Goal: Task Accomplishment & Management: Complete application form

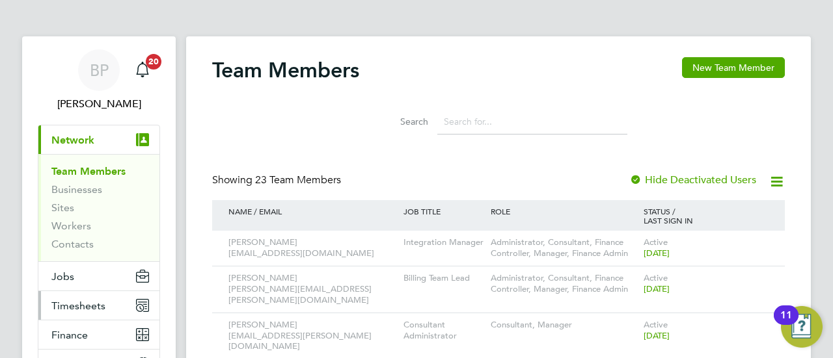
click at [75, 306] on span "Timesheets" at bounding box center [78, 306] width 54 height 12
click at [90, 307] on span "Timesheets" at bounding box center [78, 306] width 54 height 12
click at [66, 308] on span "Timesheets" at bounding box center [78, 306] width 54 height 12
click at [74, 300] on span "Timesheets" at bounding box center [78, 306] width 54 height 12
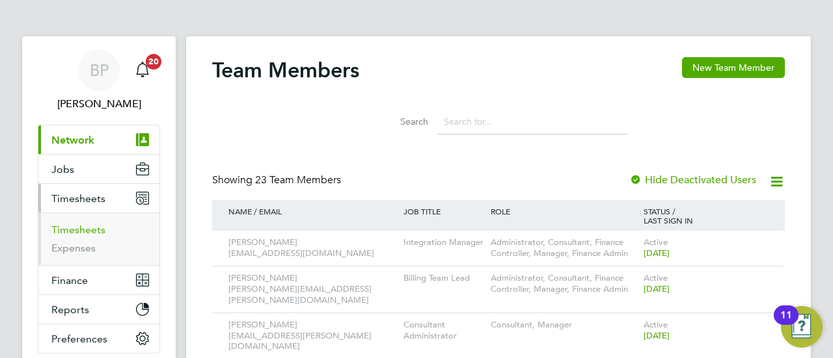
click at [85, 231] on link "Timesheets" at bounding box center [78, 230] width 54 height 12
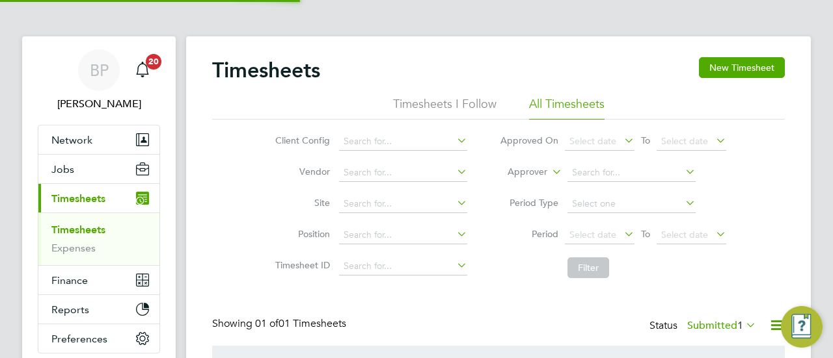
scroll to position [33, 113]
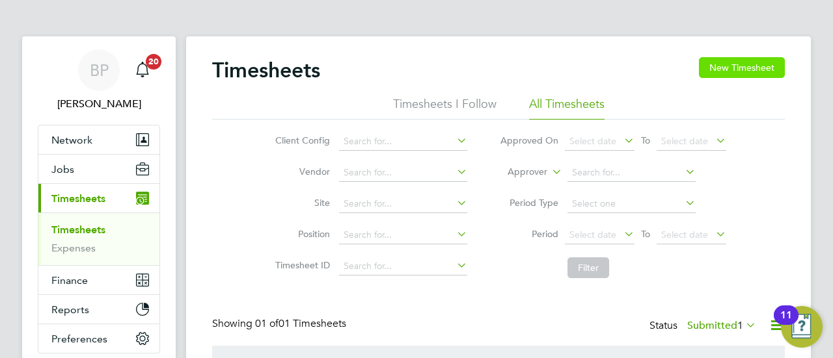
click at [733, 63] on button "New Timesheet" at bounding box center [742, 67] width 86 height 21
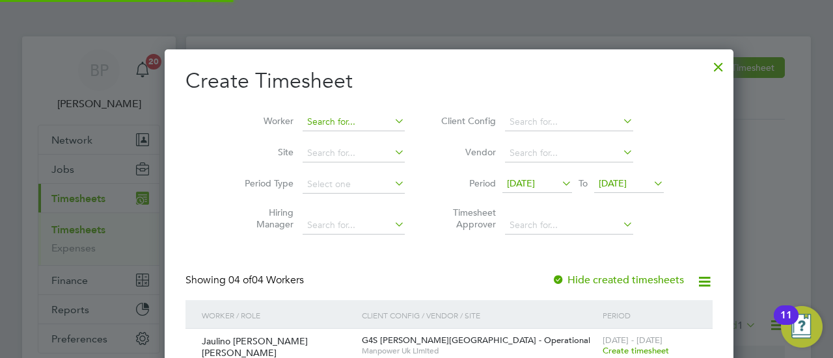
scroll to position [485, 503]
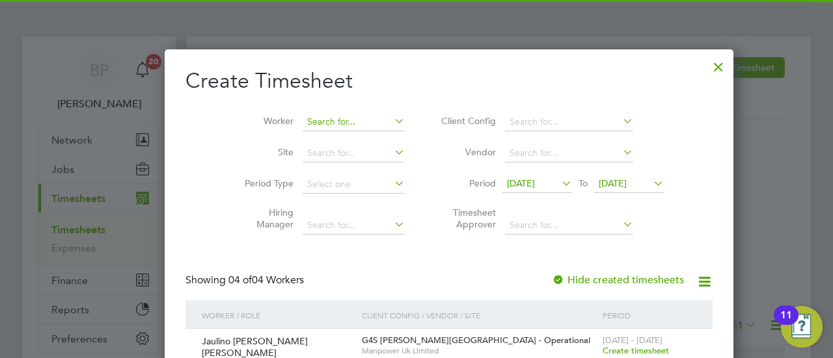
click at [304, 122] on input at bounding box center [353, 122] width 102 height 18
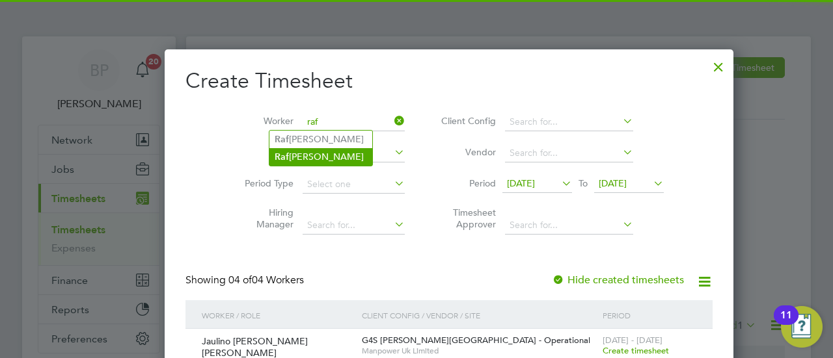
type input "raf"
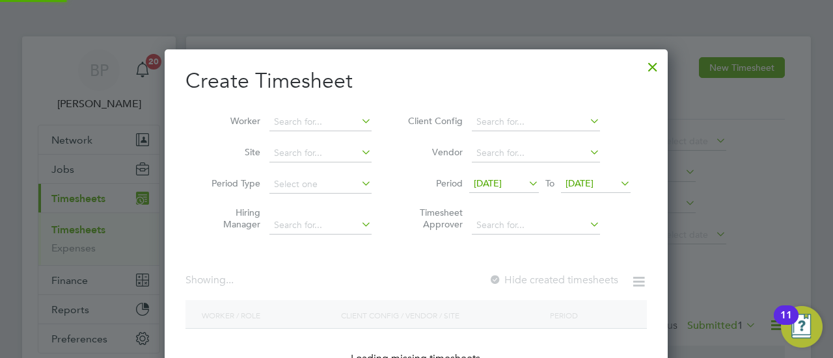
click at [313, 155] on div "Timesheets New Timesheet Timesheets I Follow All Timesheets Client Config Vendo…" at bounding box center [498, 253] width 624 height 435
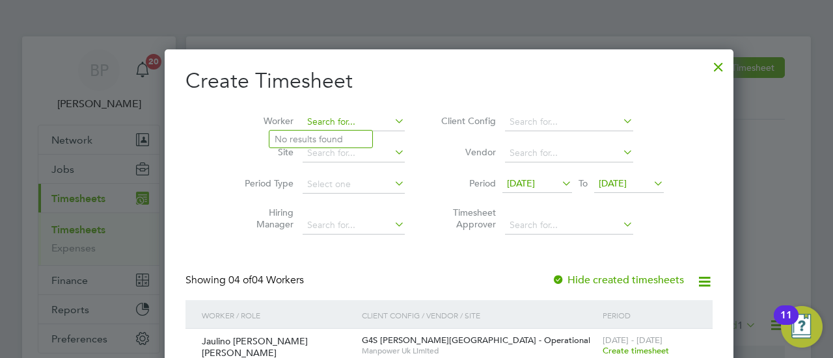
click at [308, 118] on input at bounding box center [353, 122] width 102 height 18
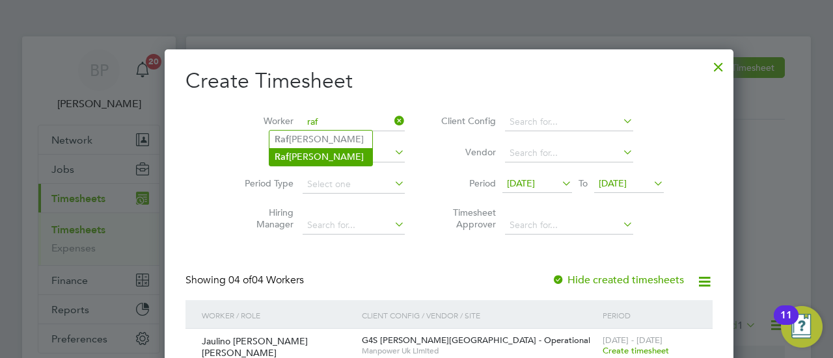
click at [318, 154] on li "[PERSON_NAME]" at bounding box center [320, 157] width 103 height 18
type input "[PERSON_NAME]"
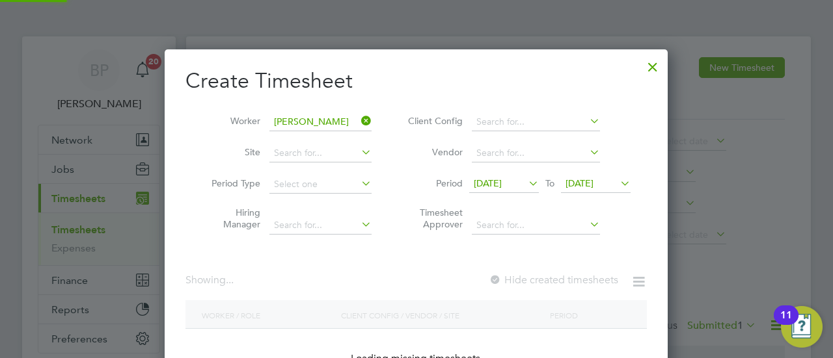
scroll to position [351, 503]
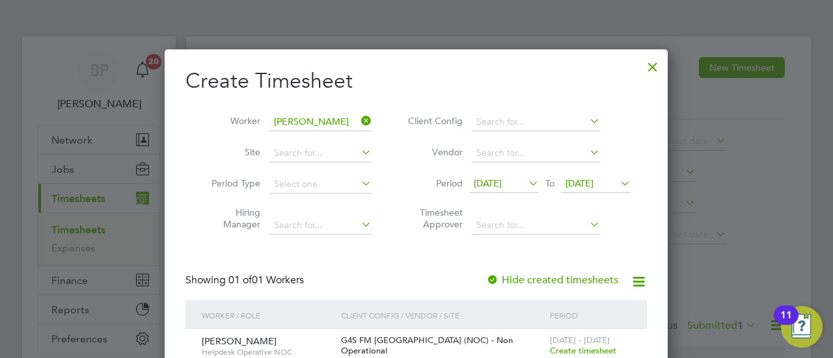
click at [789, 138] on div at bounding box center [416, 179] width 833 height 358
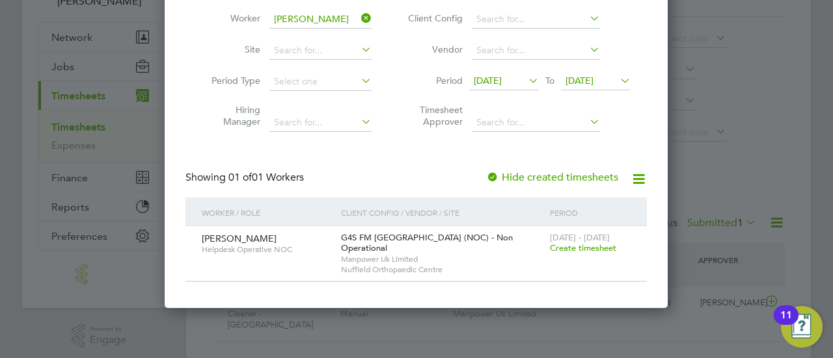
scroll to position [104, 0]
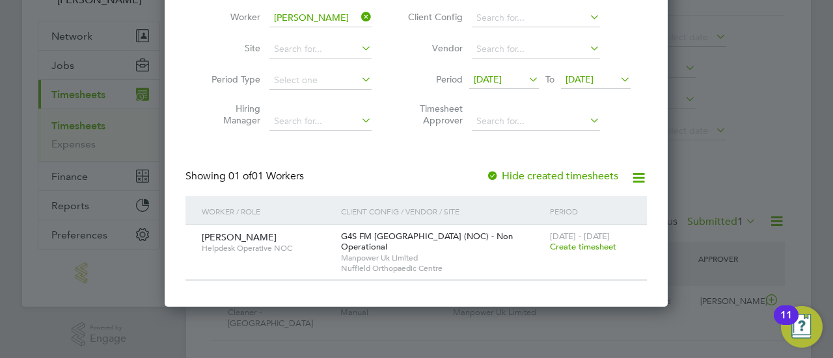
click at [601, 247] on span "Create timesheet" at bounding box center [583, 246] width 66 height 11
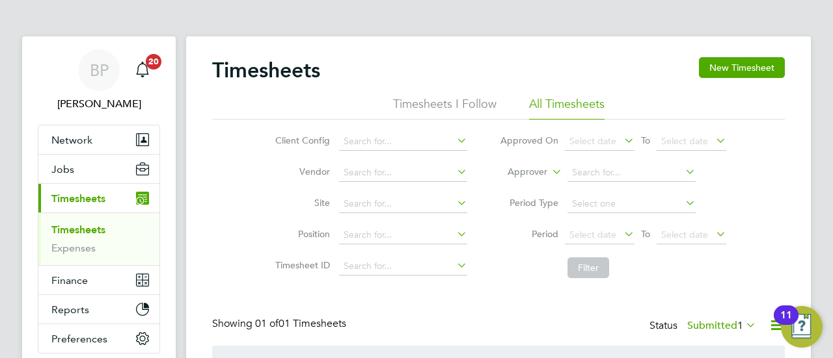
scroll to position [0, 0]
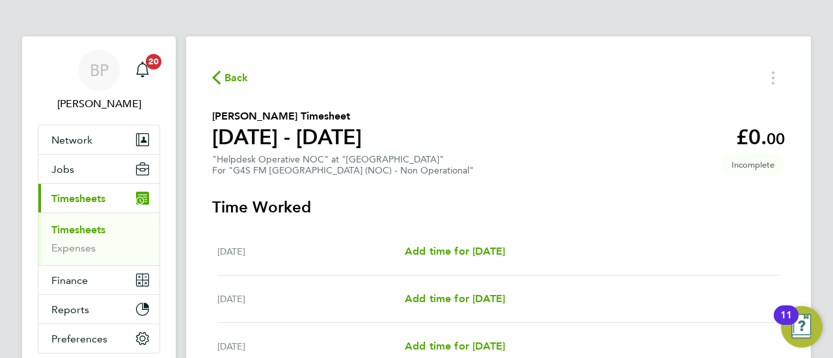
click at [583, 174] on section "[PERSON_NAME] Timesheet [DATE] - [DATE] £0. 00 "Helpdesk Operative NOC" at "Nuf…" at bounding box center [498, 143] width 572 height 68
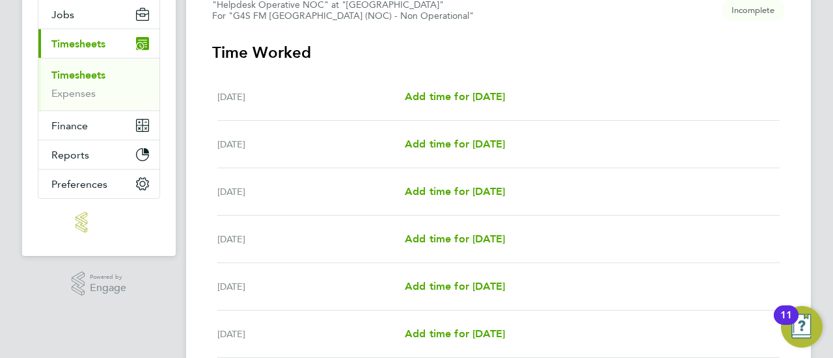
scroll to position [156, 0]
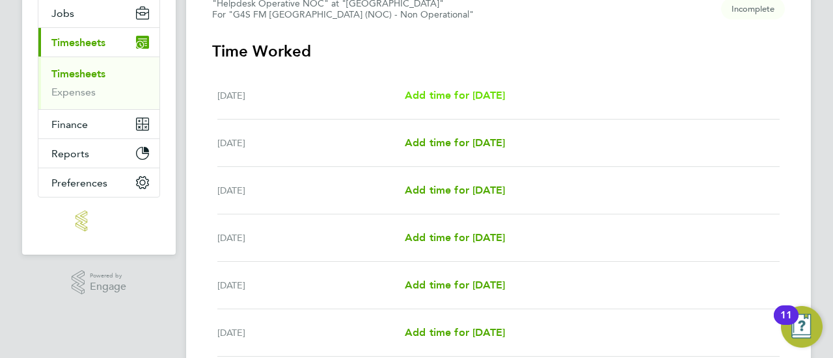
click at [505, 98] on span "Add time for [DATE]" at bounding box center [455, 95] width 100 height 12
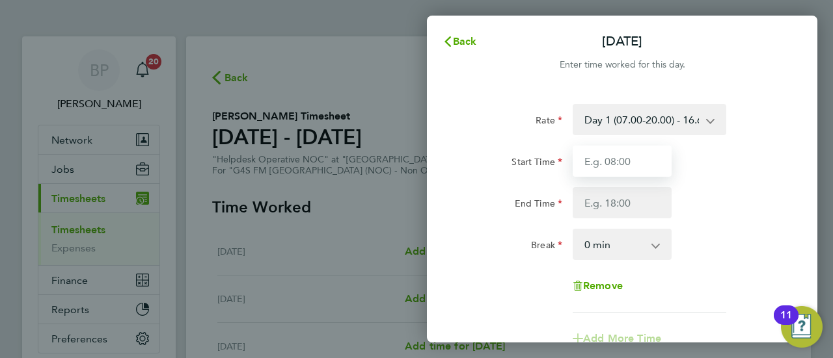
click at [627, 162] on input "Start Time" at bounding box center [621, 161] width 99 height 31
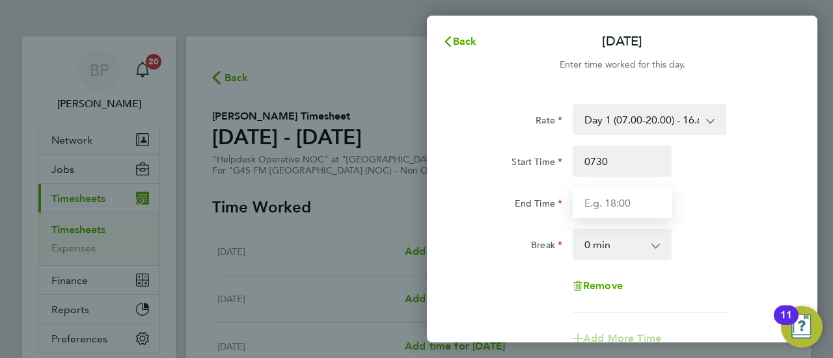
type input "07:30"
type input "16:00"
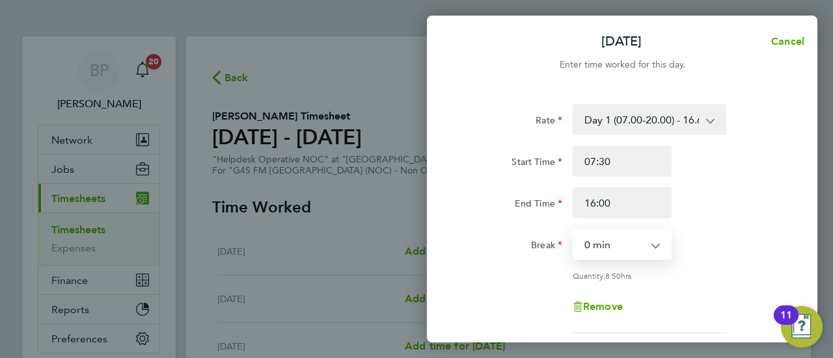
select select "30"
click at [784, 201] on div "End Time 16:00" at bounding box center [622, 202] width 328 height 31
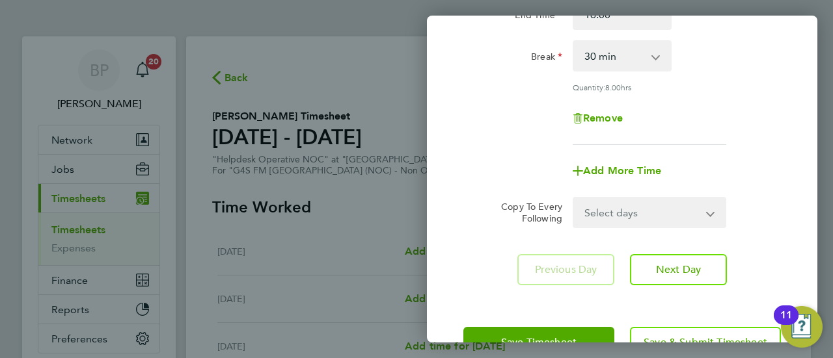
scroll to position [208, 0]
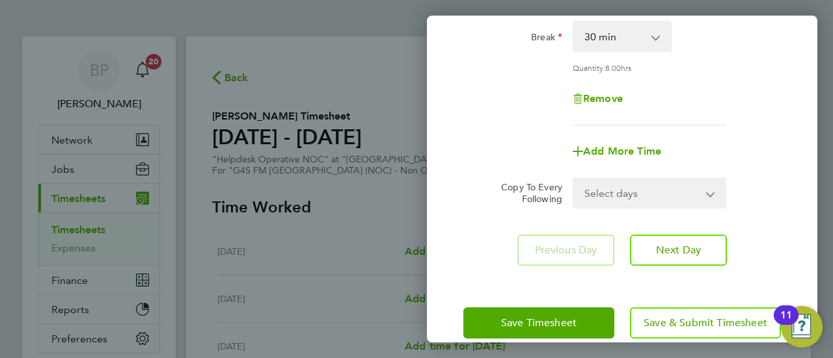
click at [683, 188] on select "Select days Day Weekday (Mon-Fri) Weekend (Sat-Sun) [DATE] [DATE] [DATE] [DATE]…" at bounding box center [642, 193] width 137 height 29
select select "TUE"
click at [574, 179] on select "Select days Day Weekday (Mon-Fri) Weekend (Sat-Sun) [DATE] [DATE] [DATE] [DATE]…" at bounding box center [642, 193] width 137 height 29
select select "[DATE]"
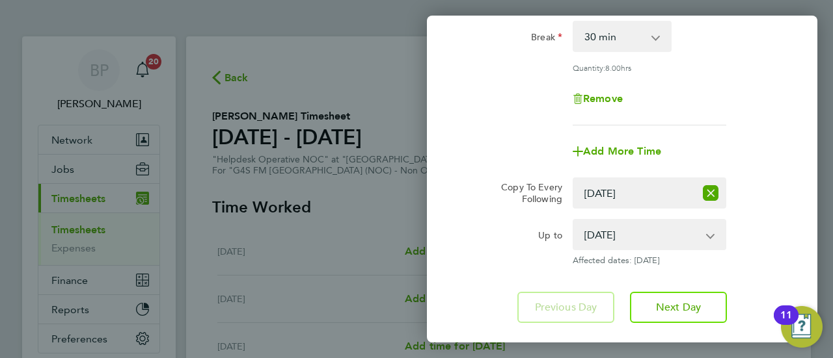
click at [770, 93] on div "Remove" at bounding box center [622, 98] width 328 height 31
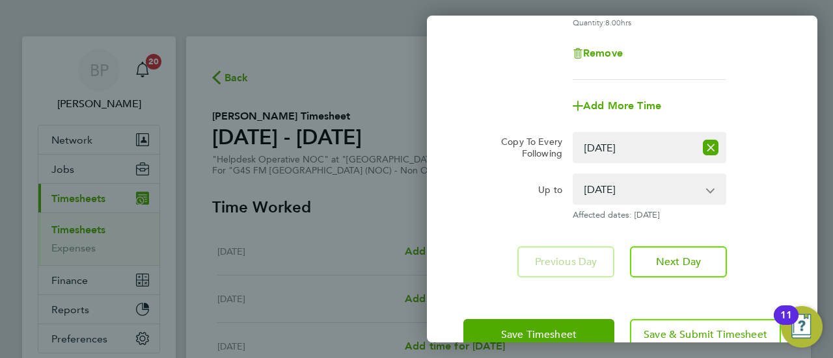
scroll to position [286, 0]
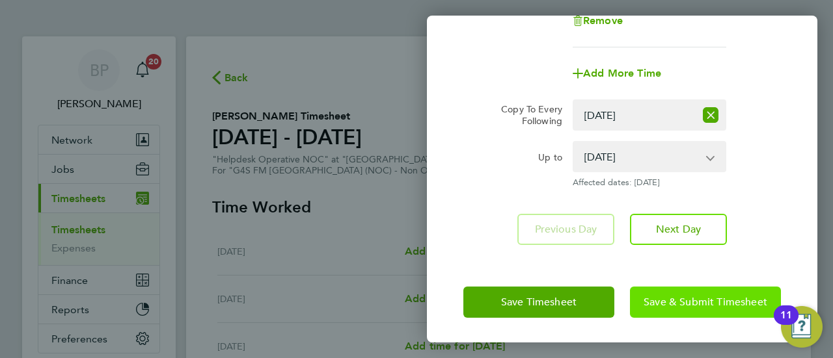
click at [673, 301] on span "Save & Submit Timesheet" at bounding box center [705, 302] width 124 height 13
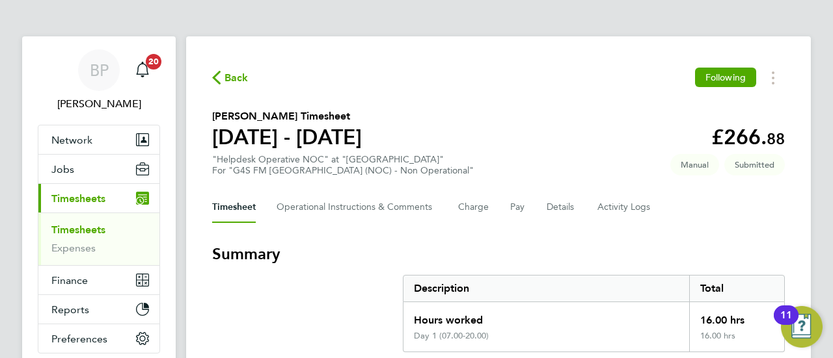
click at [234, 79] on span "Back" at bounding box center [236, 78] width 24 height 16
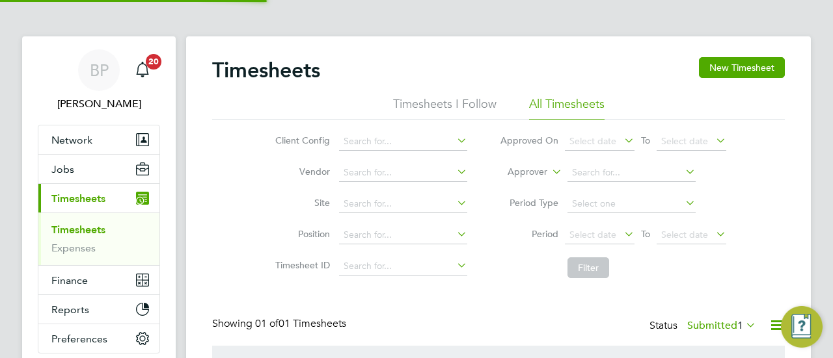
scroll to position [33, 113]
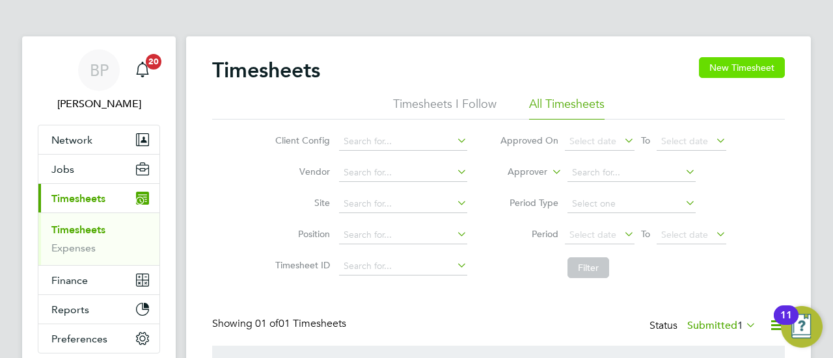
click at [739, 64] on button "New Timesheet" at bounding box center [742, 67] width 86 height 21
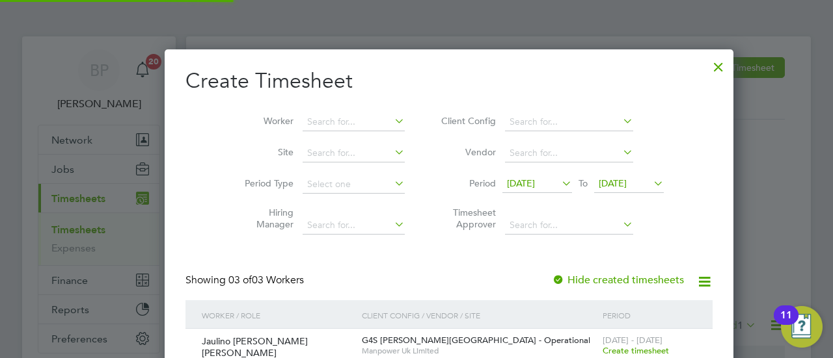
scroll to position [440, 503]
click at [302, 123] on input at bounding box center [353, 122] width 102 height 18
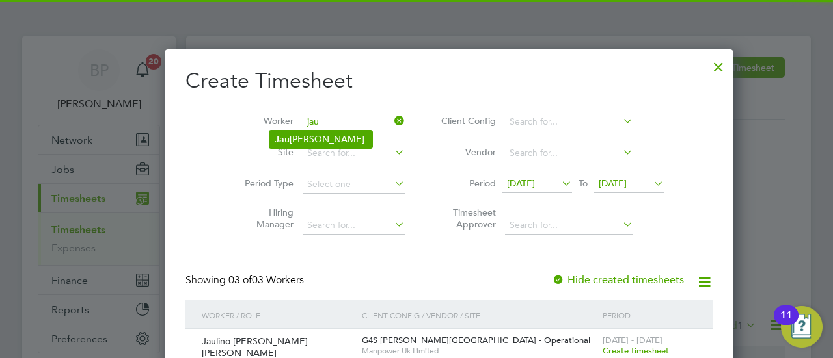
click at [330, 139] on li "[PERSON_NAME]" at bounding box center [320, 140] width 103 height 18
type input "Jaulino [PERSON_NAME] [PERSON_NAME]"
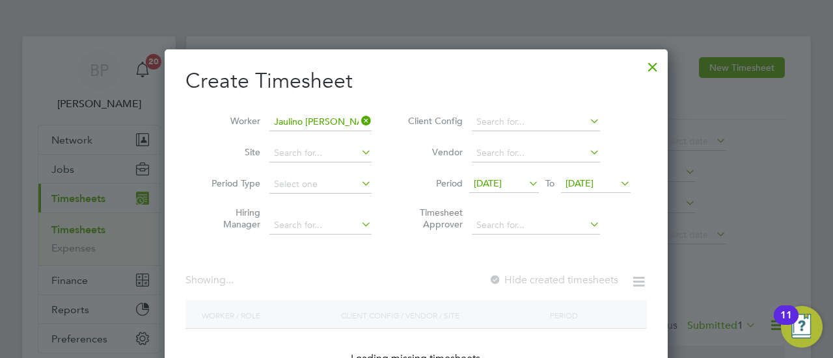
scroll to position [351, 503]
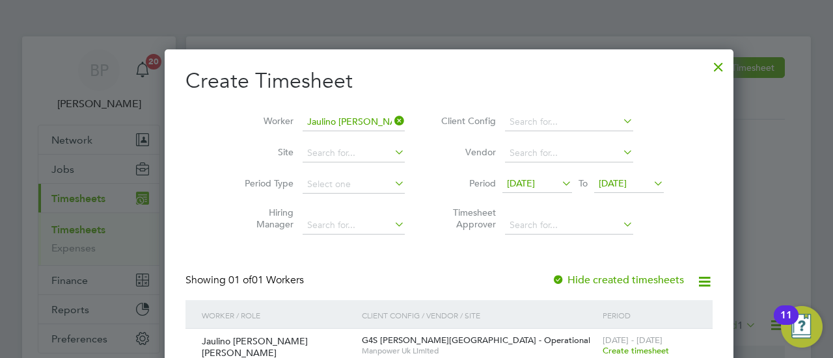
click at [602, 349] on span "Create timesheet" at bounding box center [635, 350] width 66 height 11
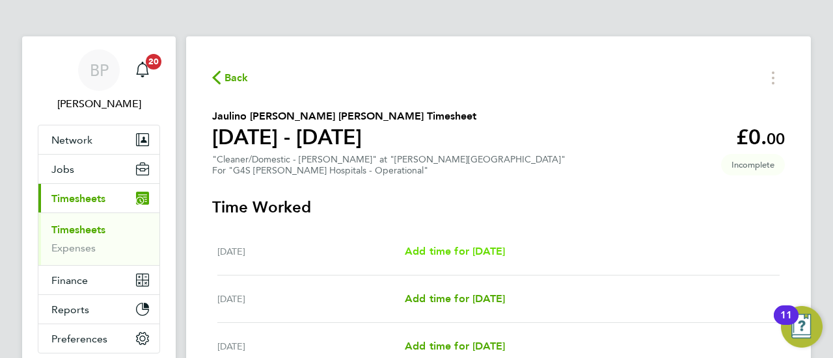
click at [445, 251] on span "Add time for [DATE]" at bounding box center [455, 251] width 100 height 12
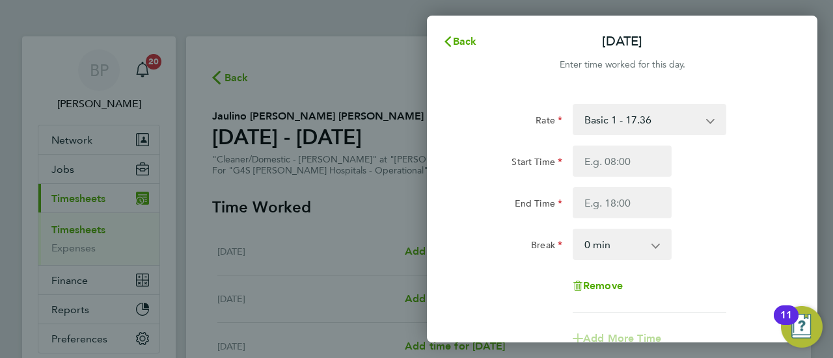
click at [652, 120] on select "Basic 1 - 17.36 Night Rate (8pm- 6 am) - 24.48 [DATE] Rate - 24.48 [DATE] & BH …" at bounding box center [641, 119] width 135 height 29
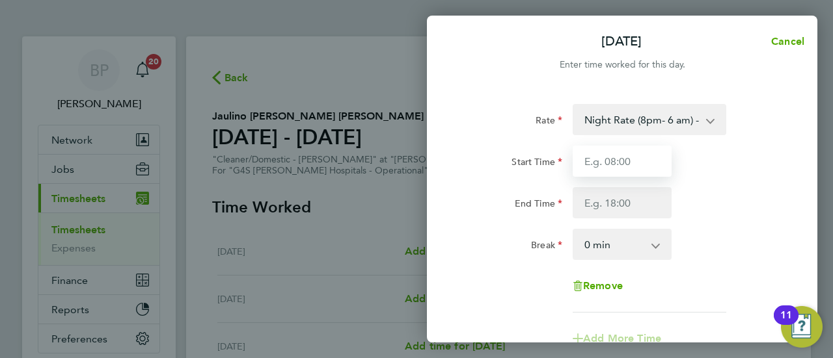
click at [632, 162] on input "Start Time" at bounding box center [621, 161] width 99 height 31
type input "1"
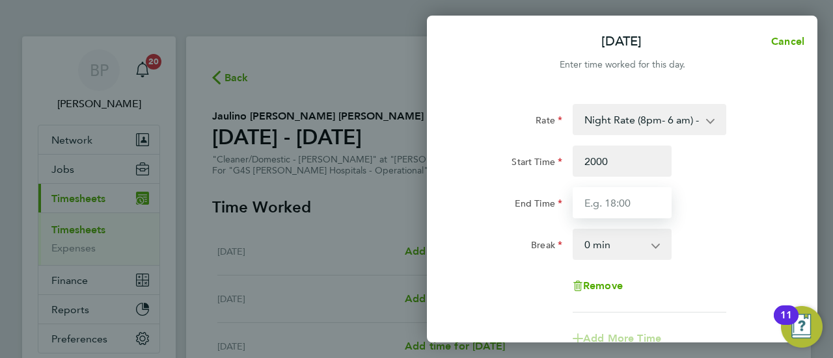
type input "20:00"
type input "04:00"
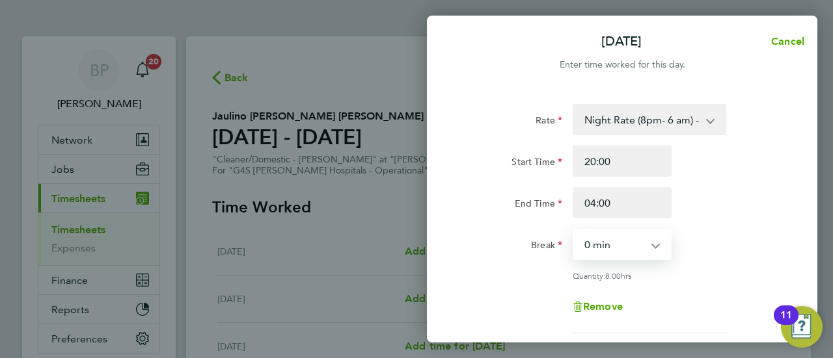
select select "30"
click at [764, 226] on div "Rate Night Rate (8pm- 6 am) - 24.48 Basic 1 - 17.36 [DATE] Rate - 24.48 [DATE] …" at bounding box center [621, 219] width 317 height 230
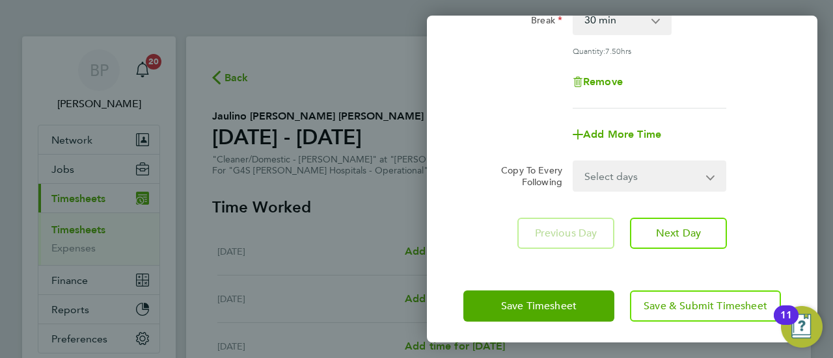
scroll to position [229, 0]
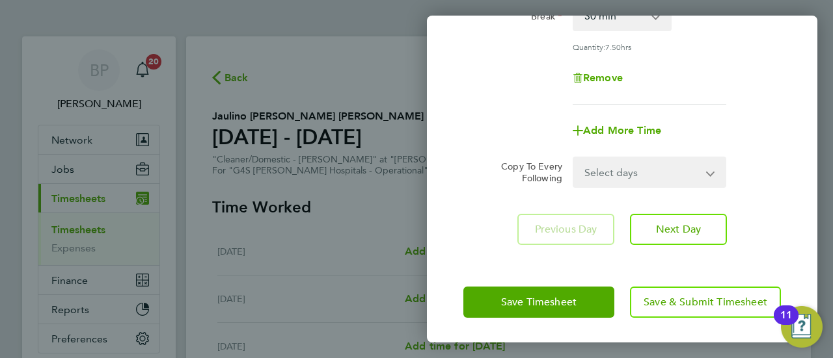
click at [661, 168] on select "Select days Day Weekday (Mon-Fri) Weekend (Sat-Sun) [DATE] [DATE] [DATE] [DATE]…" at bounding box center [642, 172] width 137 height 29
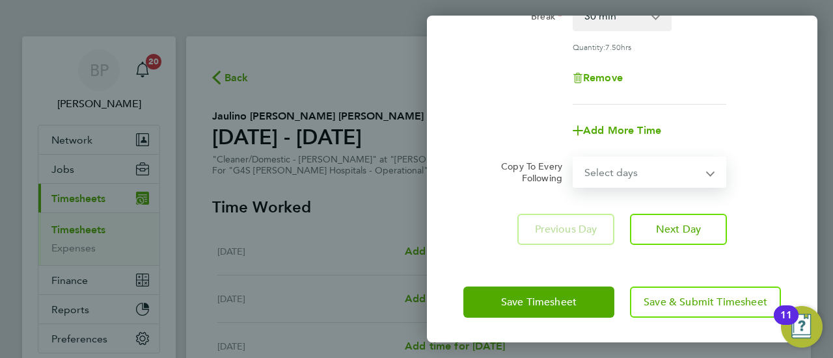
select select "WEEKDAY"
click at [574, 158] on select "Select days Day Weekday (Mon-Fri) Weekend (Sat-Sun) [DATE] [DATE] [DATE] [DATE]…" at bounding box center [642, 172] width 137 height 29
select select "[DATE]"
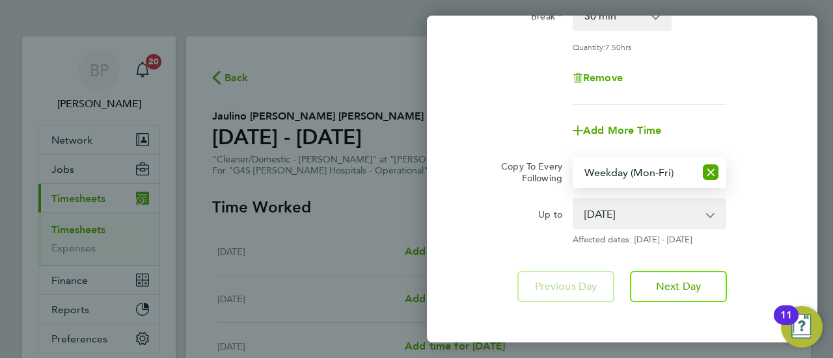
click at [787, 111] on div "Rate Night Rate (8pm- 6 am) - 24.48 Basic 1 - 17.36 [DATE] Rate - 24.48 [DATE] …" at bounding box center [622, 88] width 390 height 459
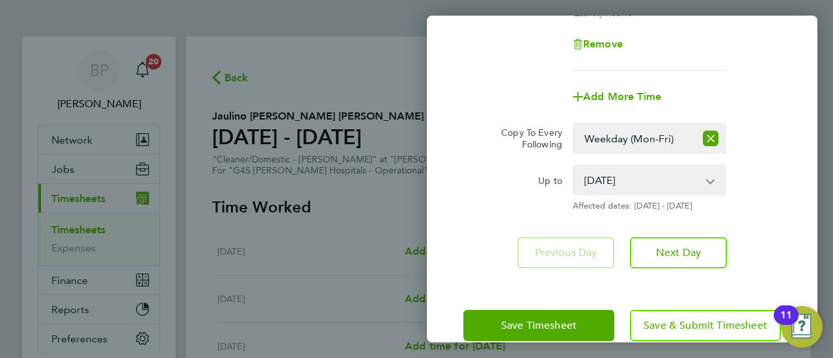
scroll to position [286, 0]
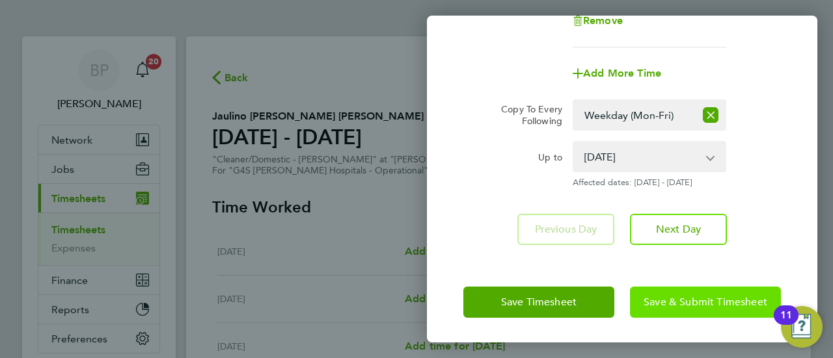
click at [693, 301] on span "Save & Submit Timesheet" at bounding box center [705, 302] width 124 height 13
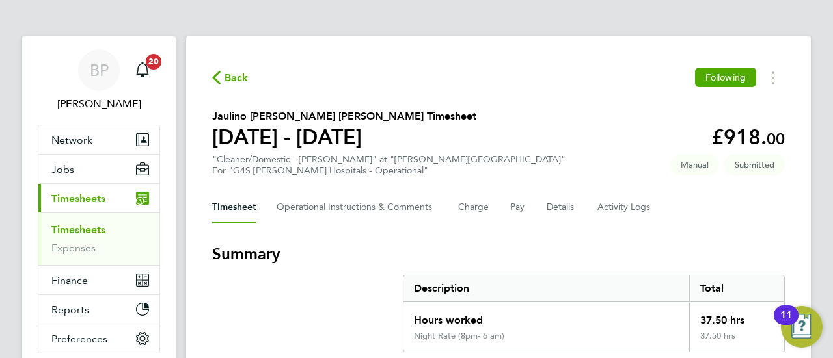
click at [234, 80] on span "Back" at bounding box center [236, 78] width 24 height 16
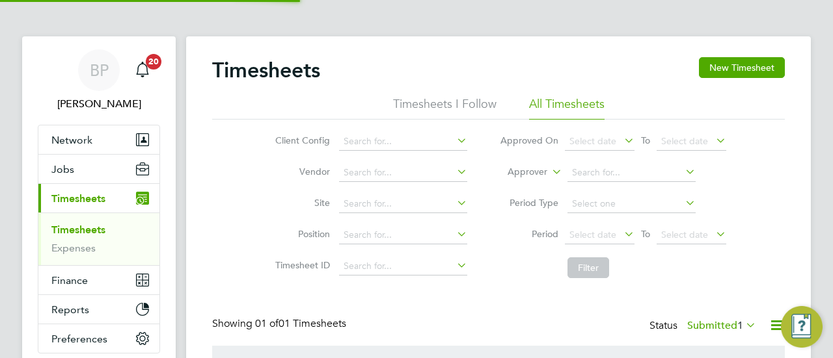
scroll to position [33, 113]
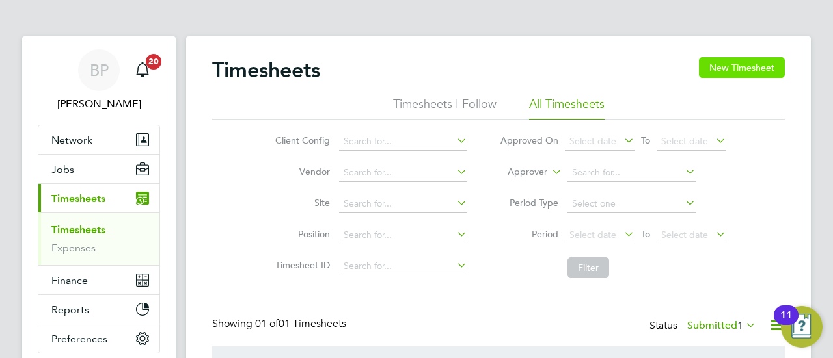
click at [743, 68] on button "New Timesheet" at bounding box center [742, 67] width 86 height 21
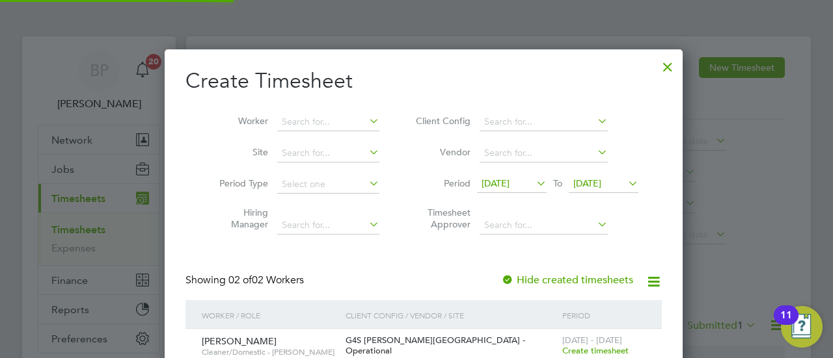
scroll to position [395, 503]
click at [284, 120] on input at bounding box center [328, 122] width 102 height 18
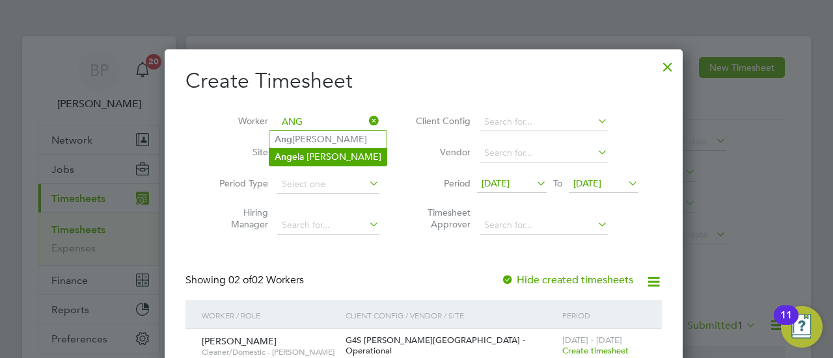
click at [322, 156] on li "Ang ela [PERSON_NAME]" at bounding box center [327, 157] width 117 height 18
type input "[PERSON_NAME]"
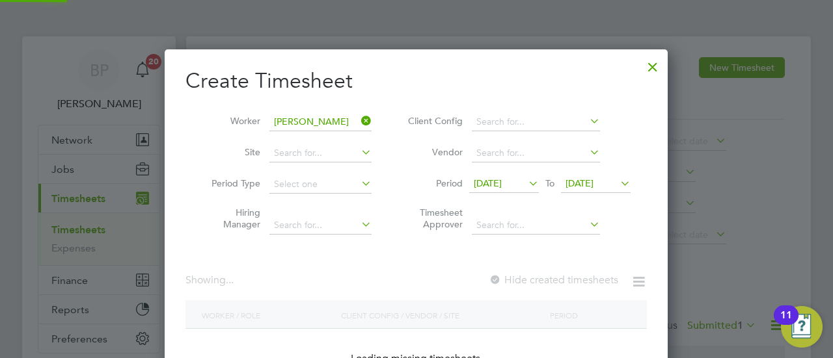
scroll to position [351, 503]
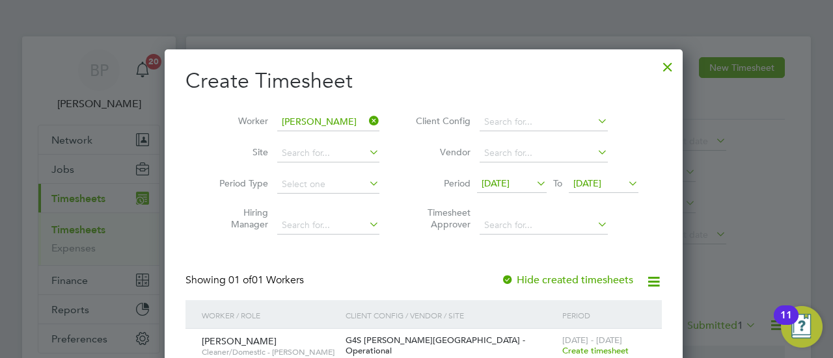
click at [451, 278] on div "Showing 01 of 01 Workers Hide created timesheets" at bounding box center [423, 287] width 476 height 27
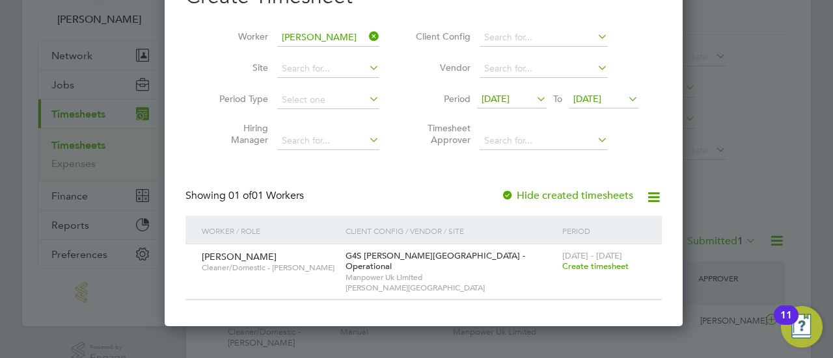
scroll to position [104, 0]
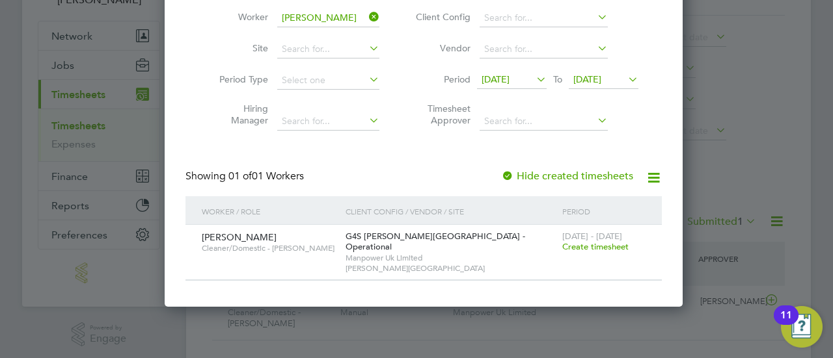
click at [602, 248] on span "Create timesheet" at bounding box center [595, 246] width 66 height 11
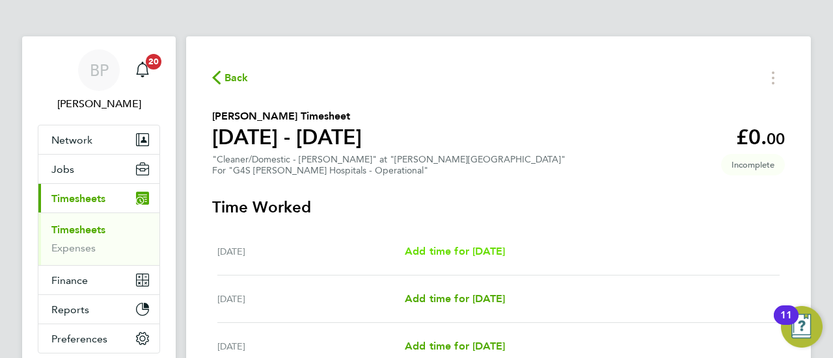
click at [432, 250] on span "Add time for [DATE]" at bounding box center [455, 251] width 100 height 12
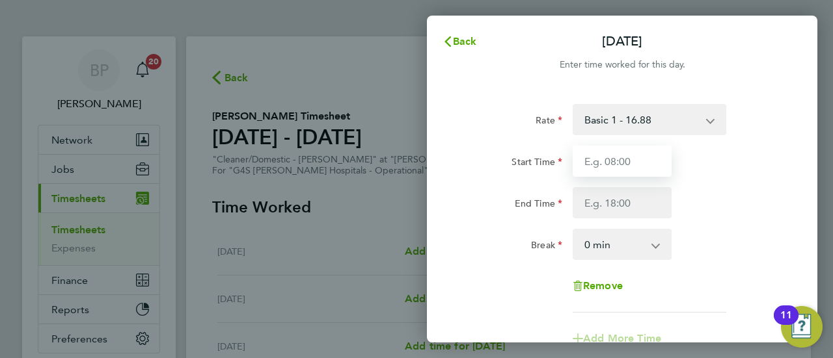
click at [642, 163] on input "Start Time" at bounding box center [621, 161] width 99 height 31
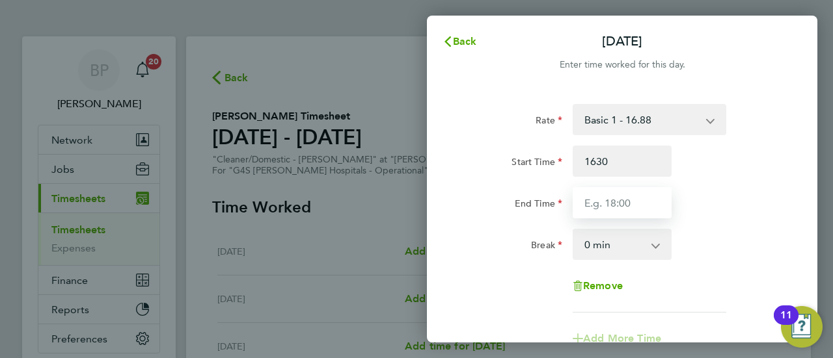
type input "16:30"
type input "20:00"
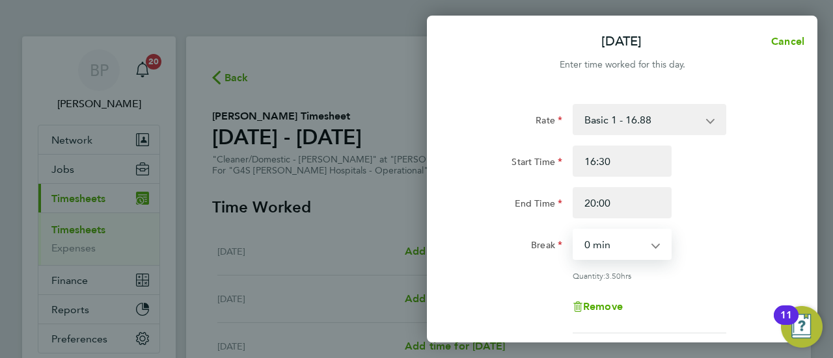
click at [743, 222] on div "Rate Basic 1 - 16.88 [DATE] Rate - 23.81 x 1.5 - 25.33 Night Rate (8pm- 6 am) -…" at bounding box center [621, 219] width 317 height 230
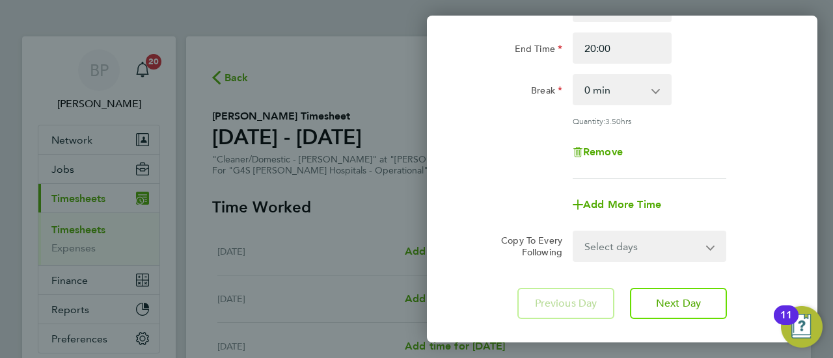
scroll to position [182, 0]
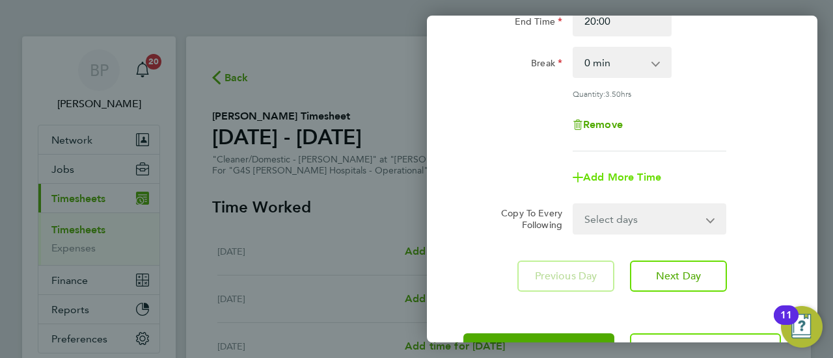
click at [622, 175] on span "Add More Time" at bounding box center [622, 177] width 78 height 12
select select "null"
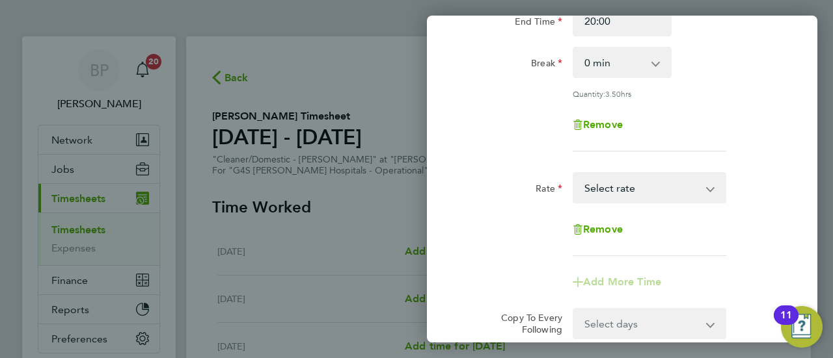
click at [642, 189] on select "Basic 1 - 16.88 [DATE] Rate - 23.81 x 1.5 - 25.33 Night Rate (8pm- 6 am) - 23.8…" at bounding box center [641, 188] width 135 height 29
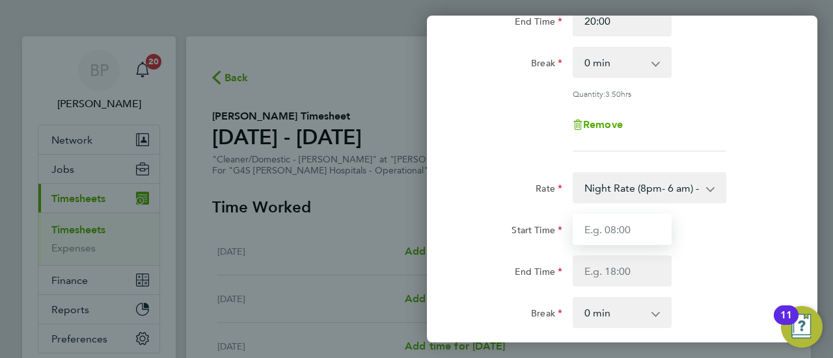
click at [635, 229] on input "Start Time" at bounding box center [621, 229] width 99 height 31
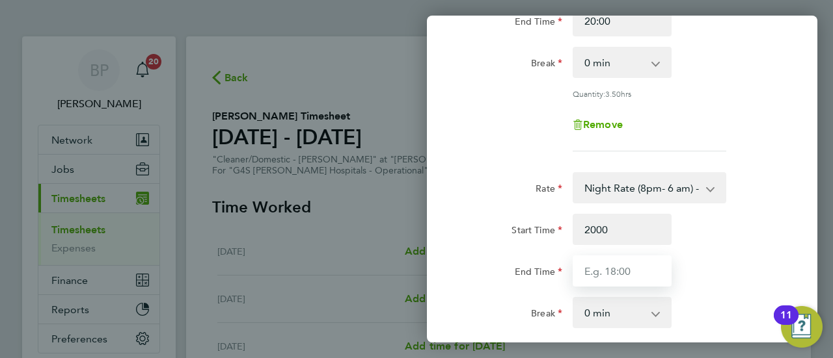
type input "20:00"
type input "21:30"
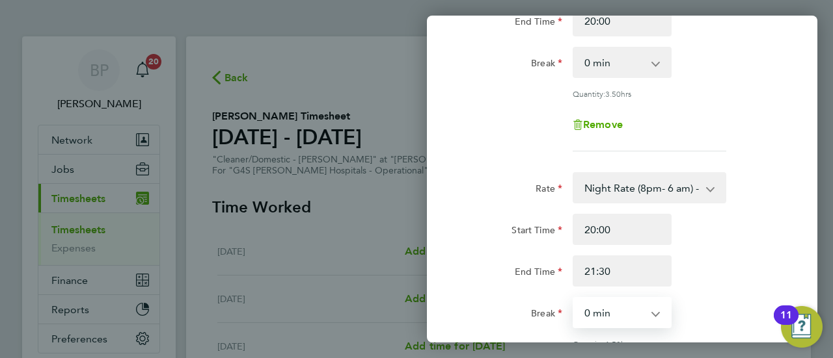
click at [706, 245] on div "Start Time 20:00 End Time 21:30" at bounding box center [622, 250] width 328 height 73
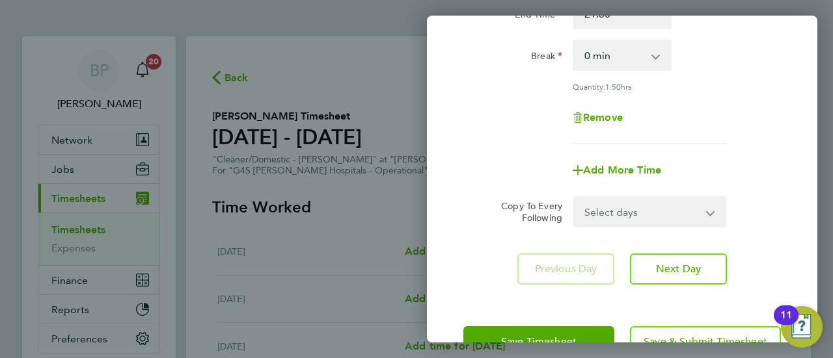
scroll to position [468, 0]
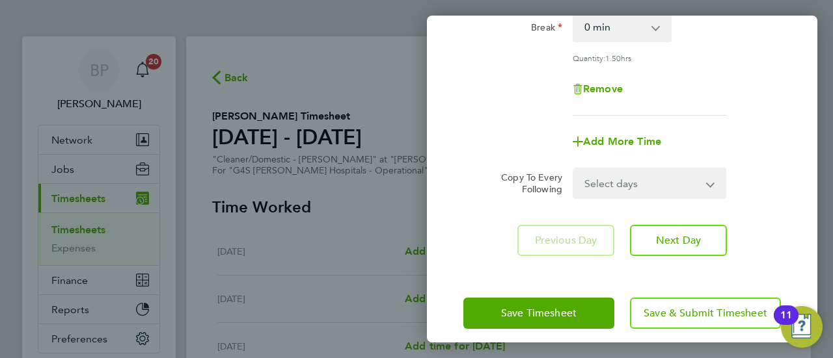
click at [663, 178] on select "Select days Day Weekday (Mon-Fri) Weekend (Sat-Sun) [DATE] [DATE] [DATE] [DATE]…" at bounding box center [642, 183] width 137 height 29
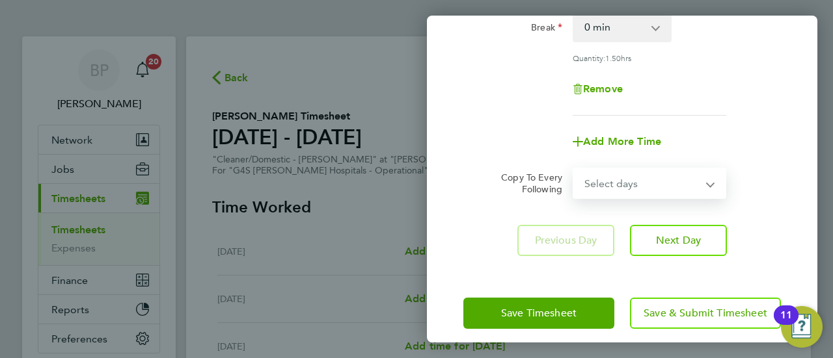
select select "WEEKDAY"
click at [574, 169] on select "Select days Day Weekday (Mon-Fri) Weekend (Sat-Sun) [DATE] [DATE] [DATE] [DATE]…" at bounding box center [642, 183] width 137 height 29
select select "[DATE]"
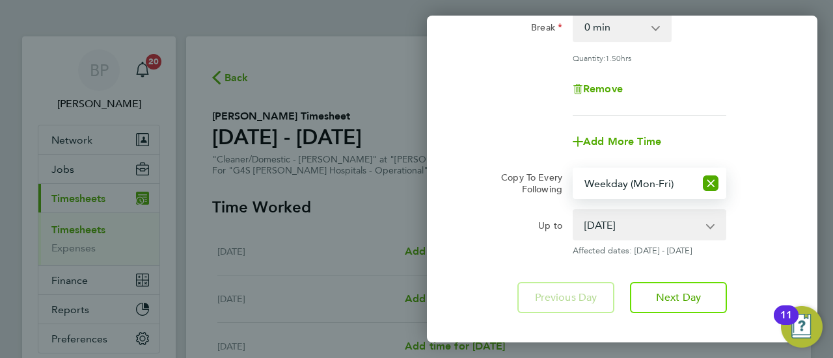
click at [759, 76] on div "Remove" at bounding box center [622, 89] width 328 height 31
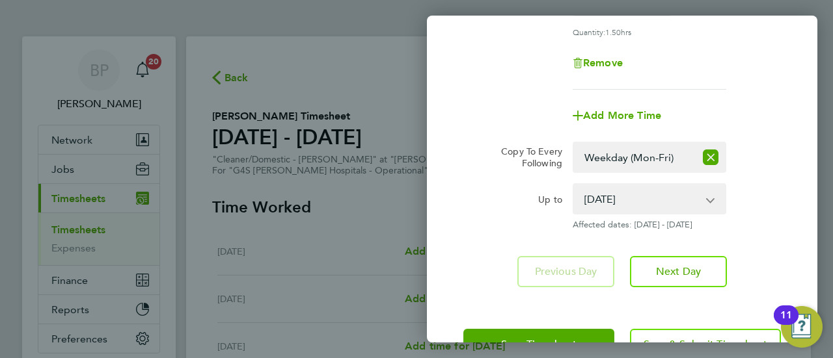
scroll to position [535, 0]
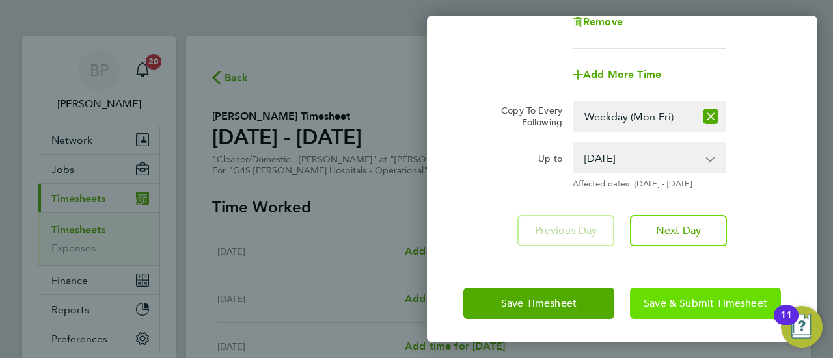
click at [692, 305] on span "Save & Submit Timesheet" at bounding box center [705, 303] width 124 height 13
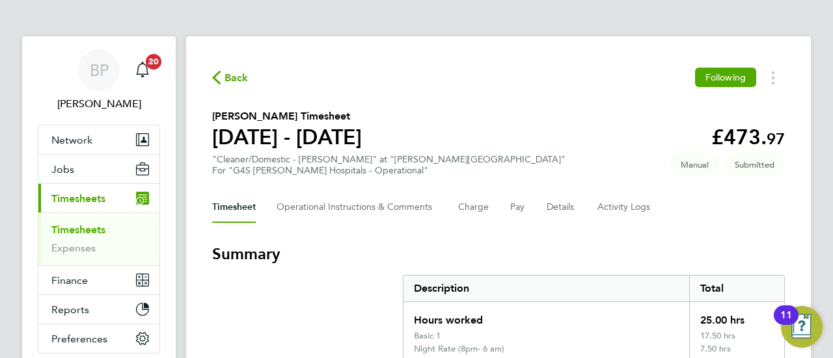
click at [510, 109] on section "[PERSON_NAME] Timesheet [DATE] - [DATE] £473. 97 "Cleaner/Domestic - [PERSON_NA…" at bounding box center [498, 143] width 572 height 68
click at [233, 77] on span "Back" at bounding box center [236, 78] width 24 height 16
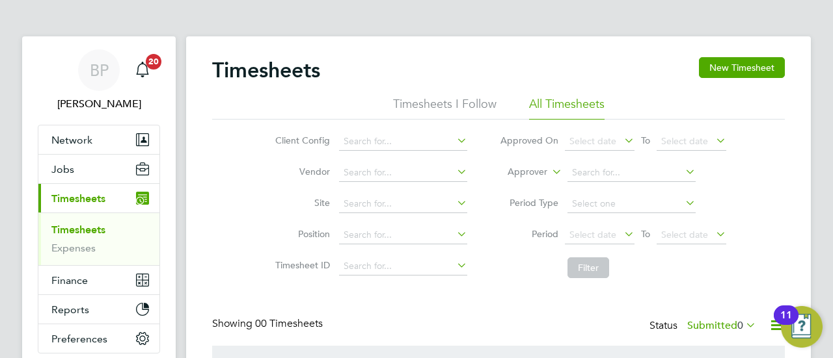
click at [709, 323] on label "Submitted 0" at bounding box center [721, 325] width 69 height 13
click at [794, 167] on div "Timesheets New Timesheet Timesheets I Follow All Timesheets Client Config Vendo…" at bounding box center [498, 256] width 624 height 441
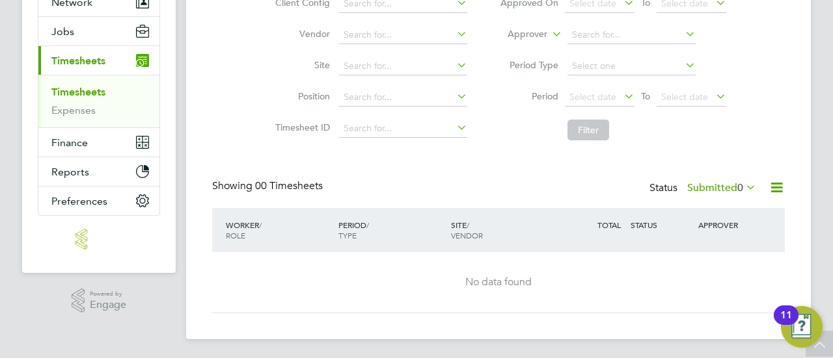
scroll to position [139, 0]
click at [684, 96] on span "Select date" at bounding box center [684, 96] width 47 height 12
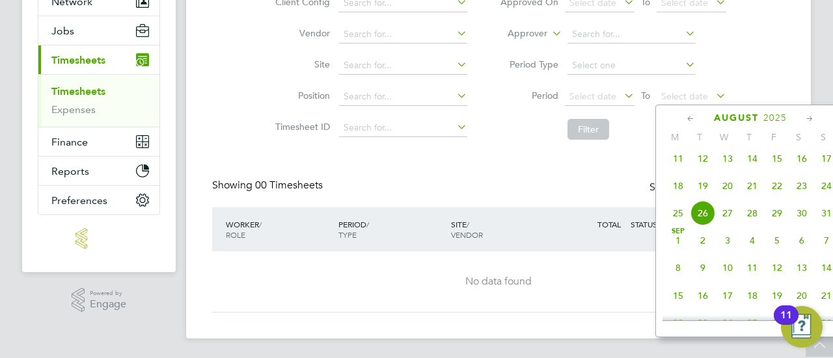
click at [679, 218] on span "25" at bounding box center [677, 213] width 25 height 25
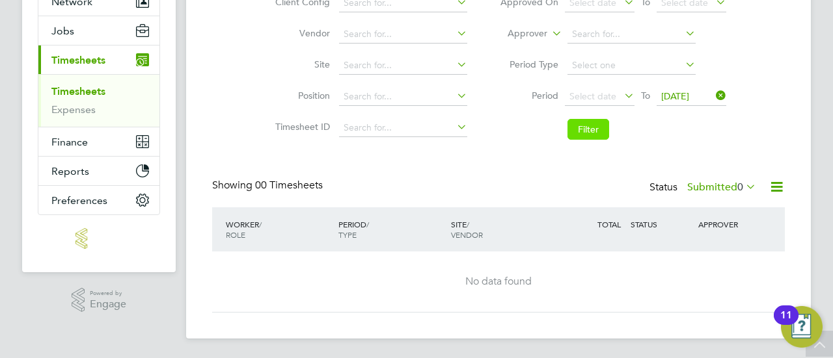
click at [589, 126] on button "Filter" at bounding box center [588, 129] width 42 height 21
click at [595, 96] on span "Select date" at bounding box center [592, 96] width 47 height 12
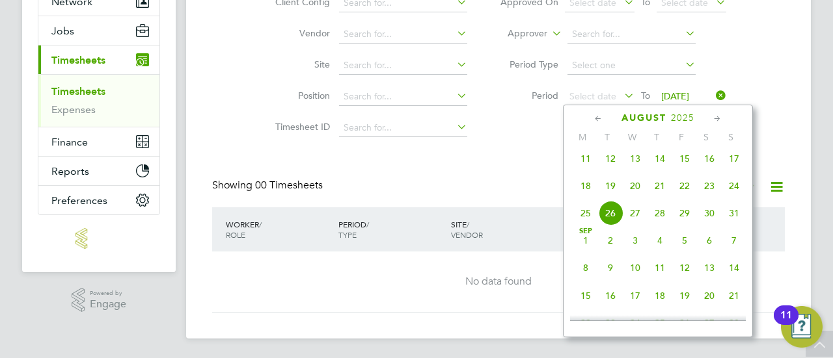
click at [611, 192] on span "19" at bounding box center [610, 186] width 25 height 25
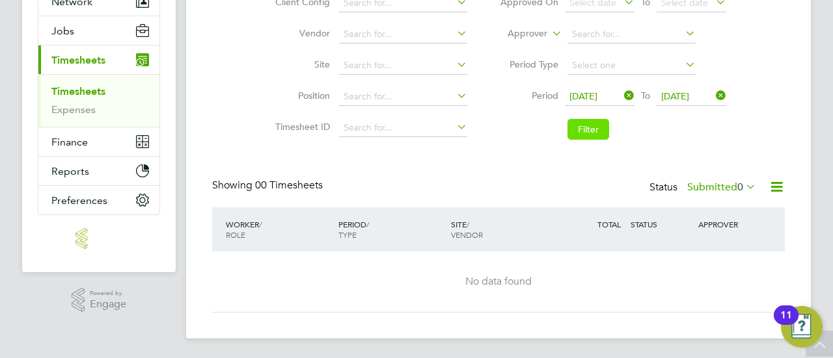
click at [585, 126] on button "Filter" at bounding box center [588, 129] width 42 height 21
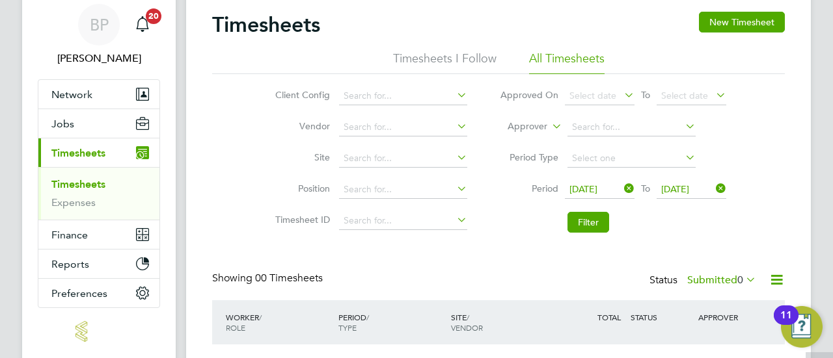
scroll to position [34, 0]
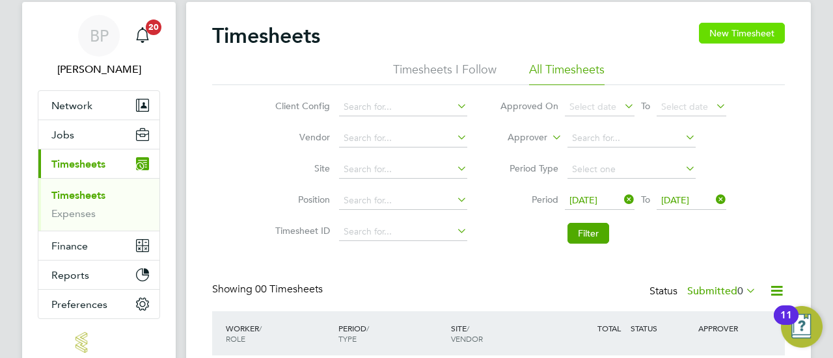
click at [731, 31] on button "New Timesheet" at bounding box center [742, 33] width 86 height 21
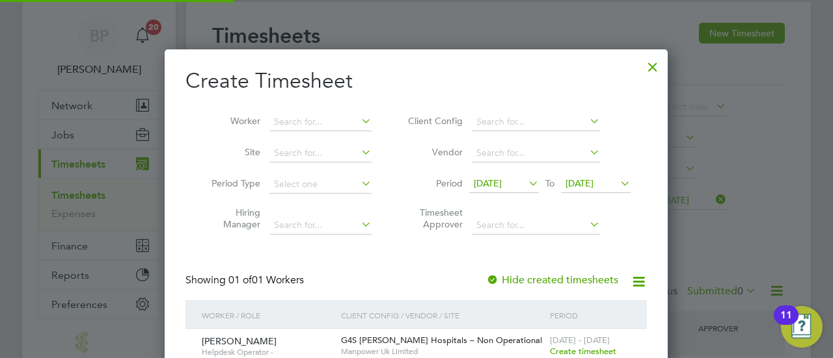
scroll to position [351, 503]
click at [355, 244] on div "Create Timesheet Worker Site Period Type Hiring Manager Client Config Vendor Pe…" at bounding box center [415, 222] width 461 height 308
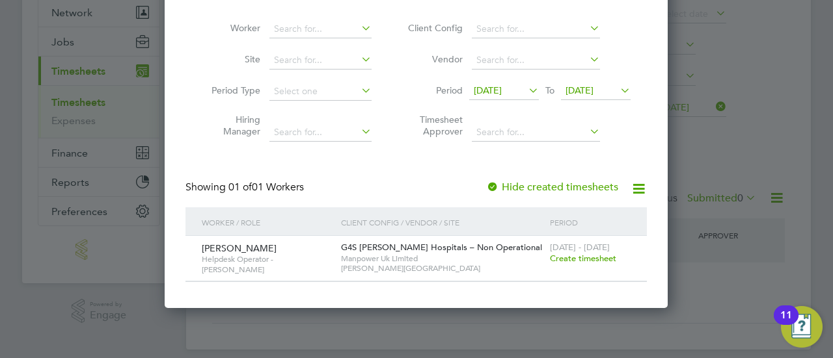
scroll to position [139, 0]
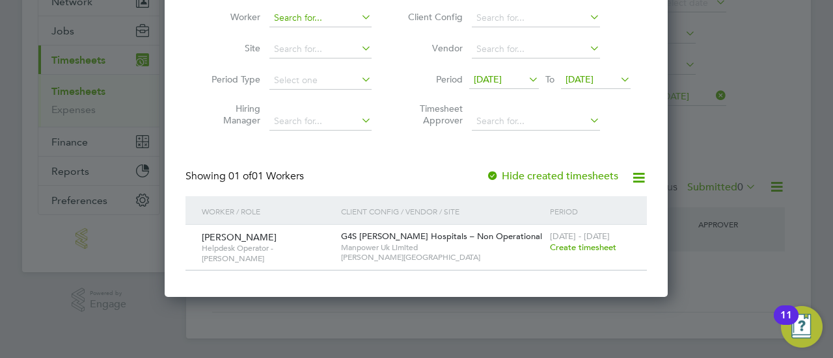
click at [336, 19] on input at bounding box center [320, 18] width 102 height 18
click at [319, 48] on li "Eth an [PERSON_NAME]" at bounding box center [325, 53] width 112 height 18
type input "[PERSON_NAME]"
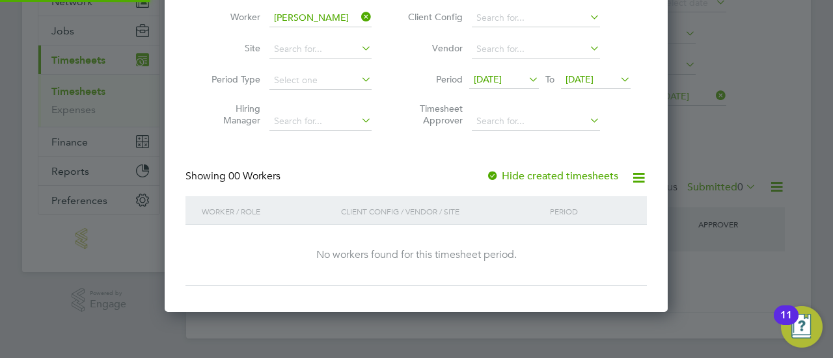
scroll to position [366, 503]
click at [492, 176] on div at bounding box center [492, 176] width 13 height 13
click at [534, 174] on label "Hide created timesheets" at bounding box center [552, 176] width 132 height 13
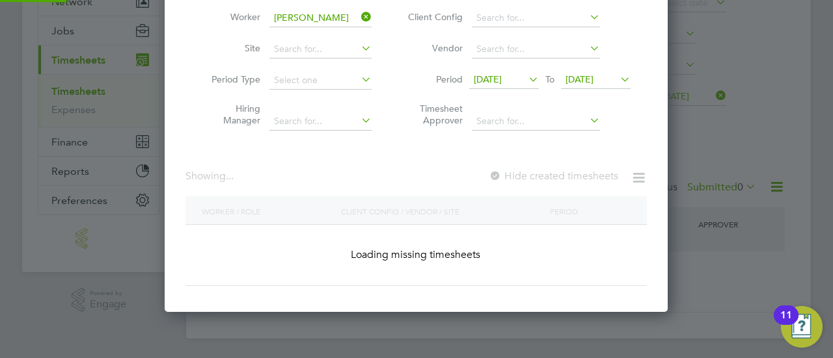
scroll to position [394, 503]
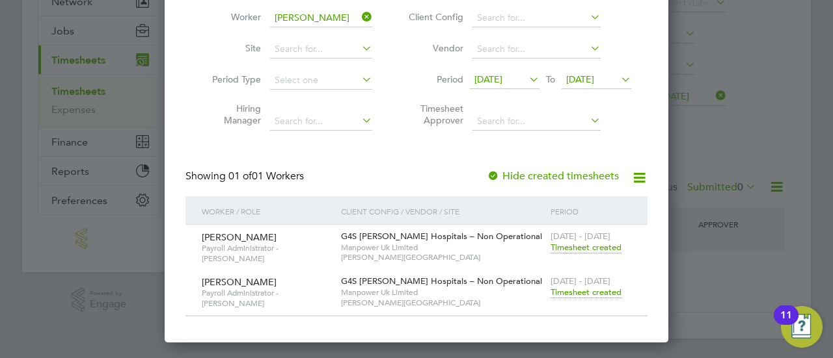
click at [589, 291] on span "Timesheet created" at bounding box center [585, 293] width 71 height 12
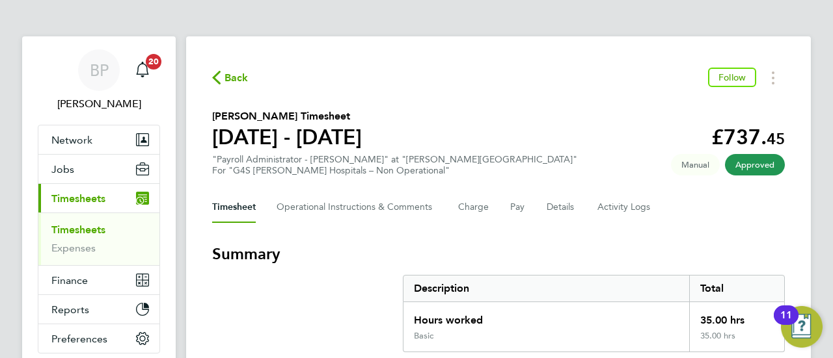
click at [514, 110] on section "[PERSON_NAME] Timesheet [DATE] - [DATE] £737. 45 "Payroll Administrator - [PERS…" at bounding box center [498, 143] width 572 height 68
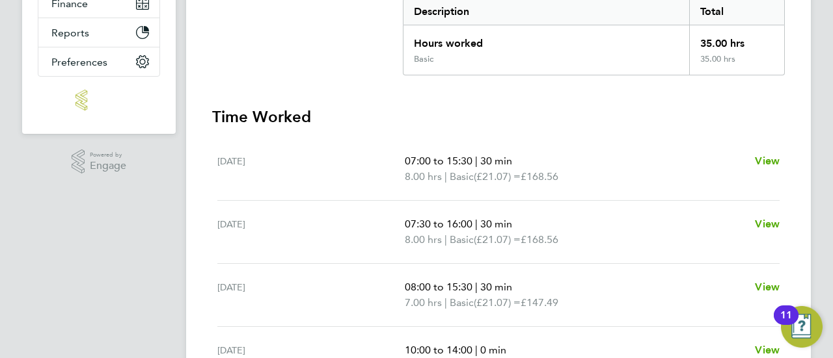
scroll to position [241, 0]
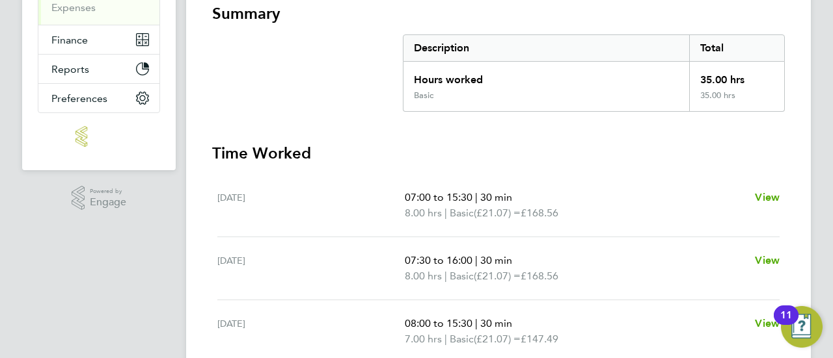
click at [327, 155] on h3 "Time Worked" at bounding box center [498, 153] width 572 height 21
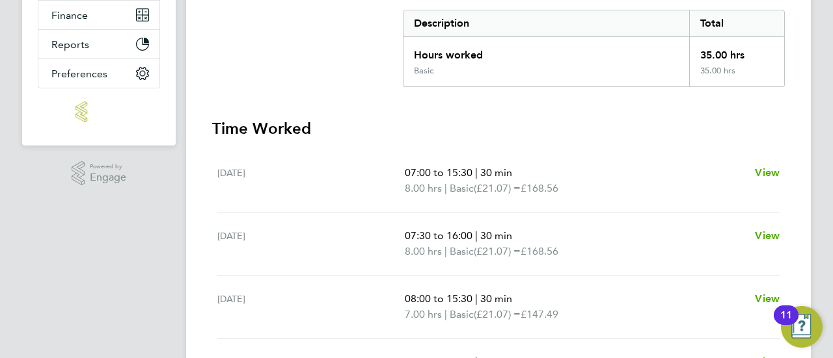
scroll to position [267, 0]
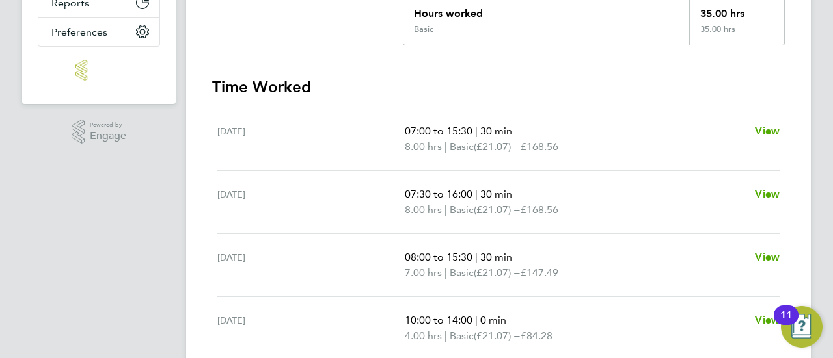
scroll to position [319, 0]
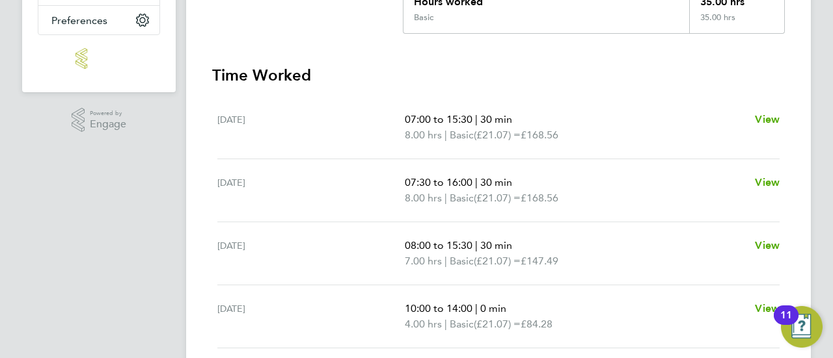
click at [347, 259] on div "[DATE]" at bounding box center [310, 253] width 187 height 31
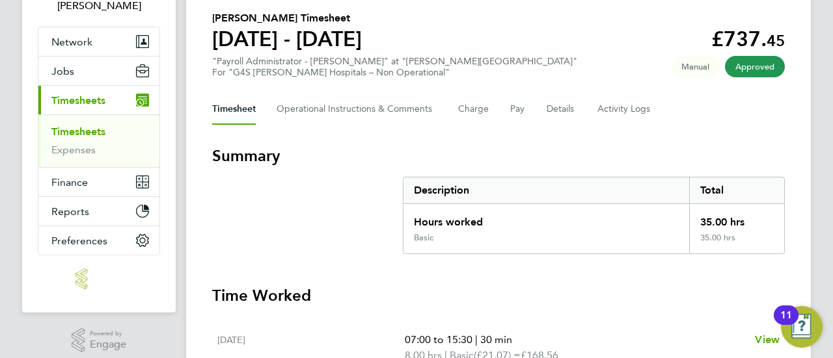
scroll to position [33, 0]
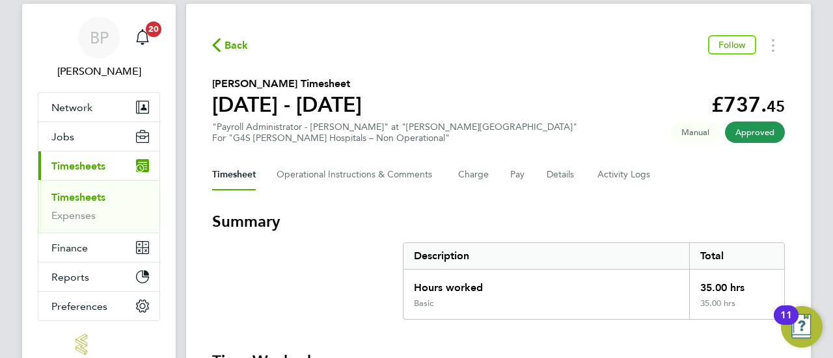
click at [240, 41] on span "Back" at bounding box center [236, 46] width 24 height 16
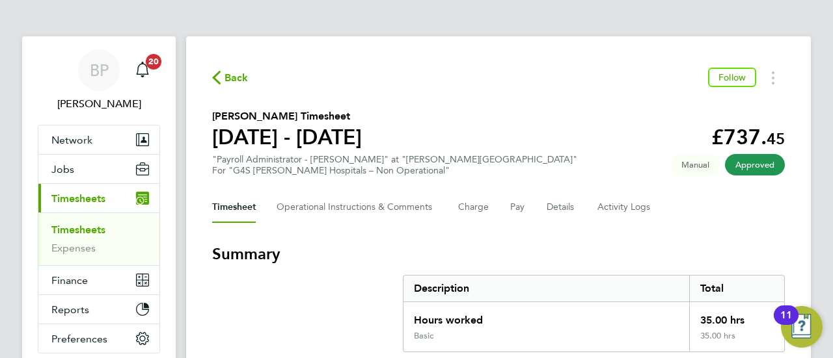
scroll to position [7, 6]
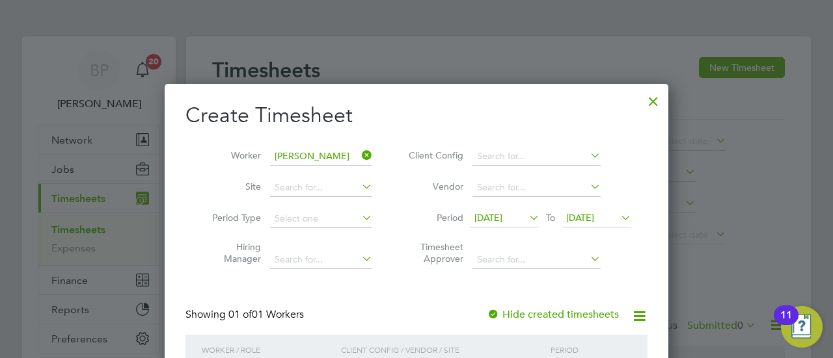
click at [359, 152] on icon at bounding box center [359, 155] width 0 height 18
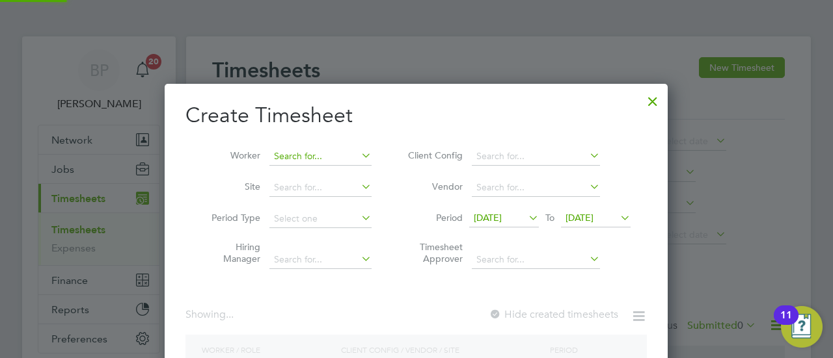
scroll to position [351, 503]
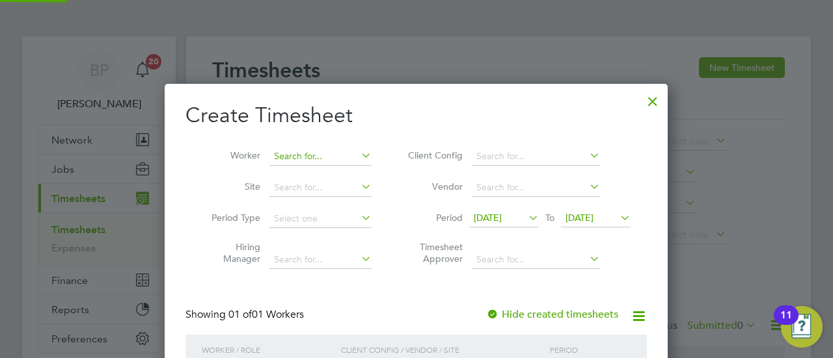
click at [316, 152] on input at bounding box center [320, 157] width 102 height 18
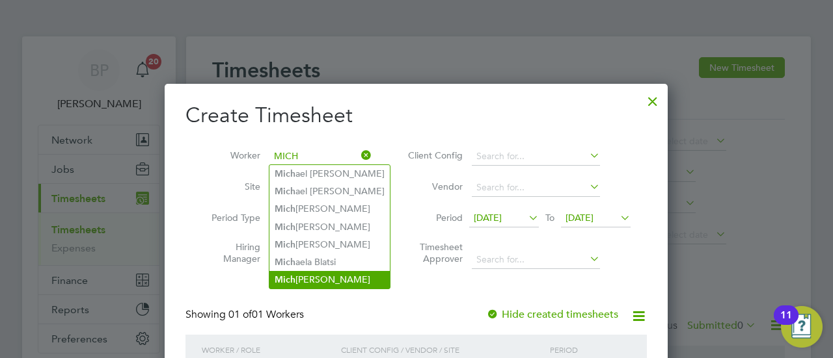
click at [332, 277] on li "Mich [PERSON_NAME]" at bounding box center [329, 280] width 120 height 18
type input "[PERSON_NAME]"
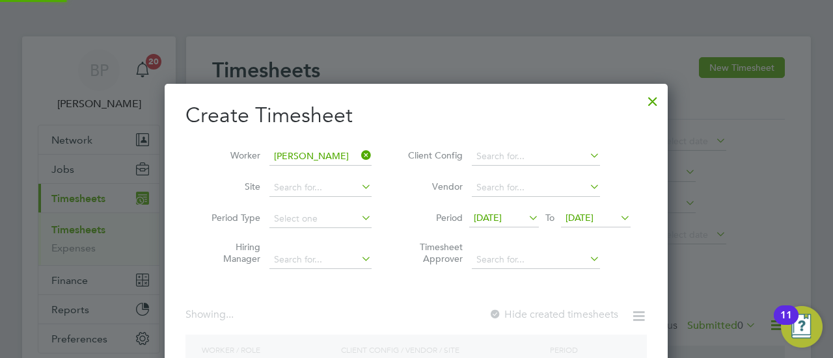
scroll to position [366, 503]
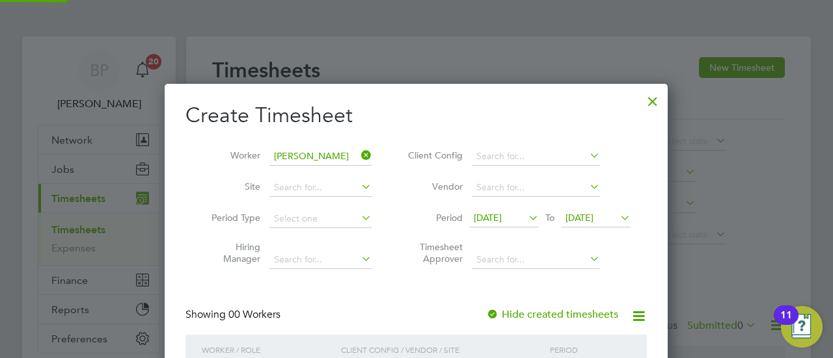
click at [453, 122] on h2 "Create Timesheet" at bounding box center [415, 115] width 461 height 27
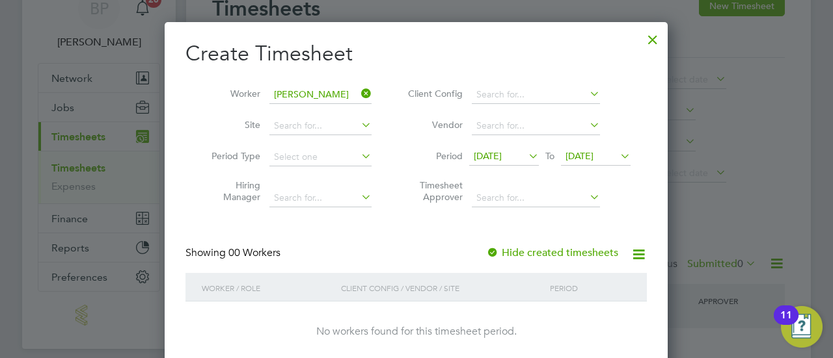
scroll to position [139, 0]
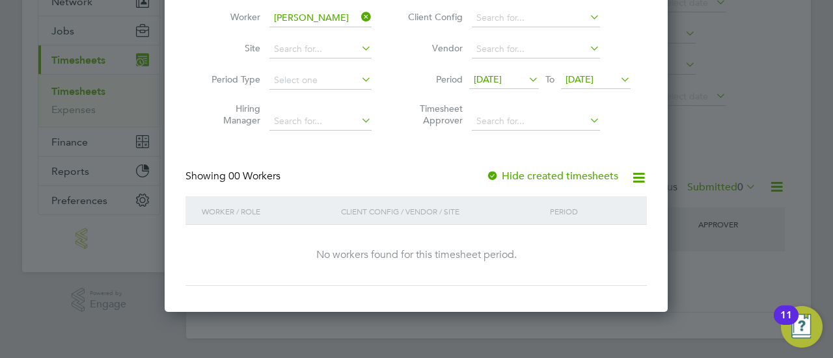
drag, startPoint x: 497, startPoint y: 174, endPoint x: 526, endPoint y: 152, distance: 36.2
click at [526, 152] on div "Create Timesheet Worker [PERSON_NAME] Site Period Type Hiring Manager Client Co…" at bounding box center [415, 125] width 461 height 322
click at [617, 74] on icon at bounding box center [617, 79] width 0 height 18
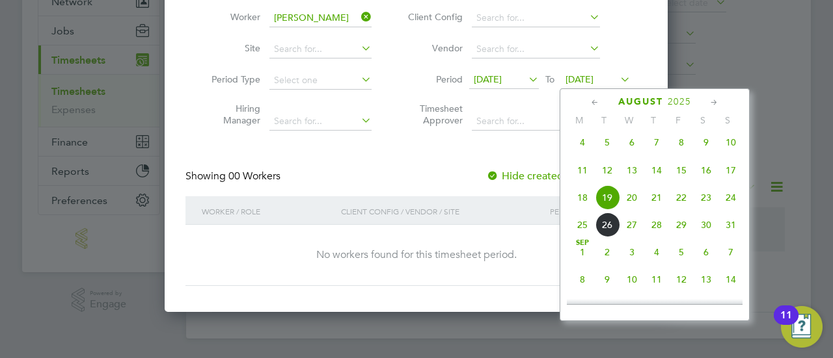
click at [581, 235] on span "25" at bounding box center [582, 225] width 25 height 25
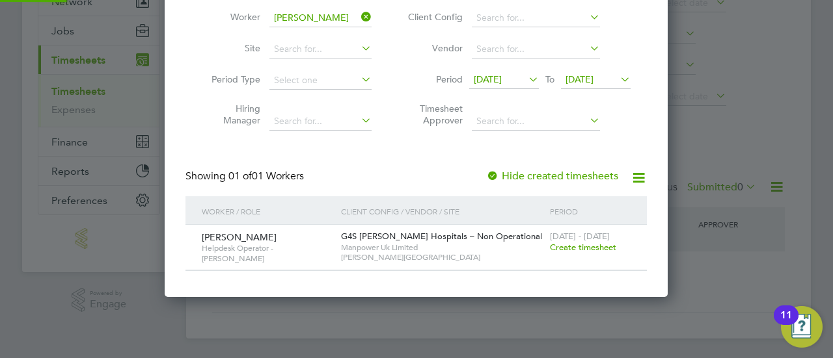
scroll to position [351, 503]
click at [497, 177] on div at bounding box center [492, 176] width 13 height 13
click at [641, 175] on icon at bounding box center [638, 178] width 16 height 16
click at [569, 154] on div "Create Timesheet Worker [PERSON_NAME] Site Period Type Hiring Manager Client Co…" at bounding box center [415, 118] width 461 height 308
click at [492, 174] on div at bounding box center [492, 176] width 13 height 13
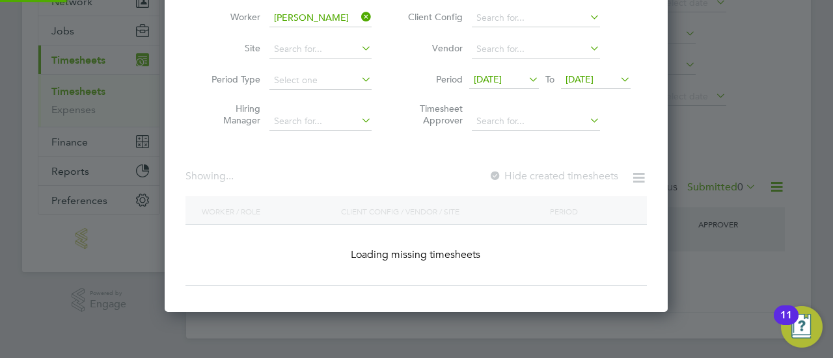
scroll to position [438, 503]
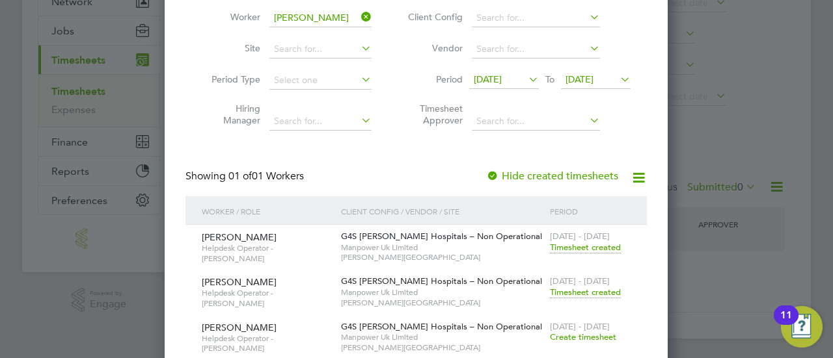
click at [392, 150] on div "Create Timesheet Worker [PERSON_NAME] Site Period Type Hiring Manager Client Co…" at bounding box center [415, 163] width 461 height 398
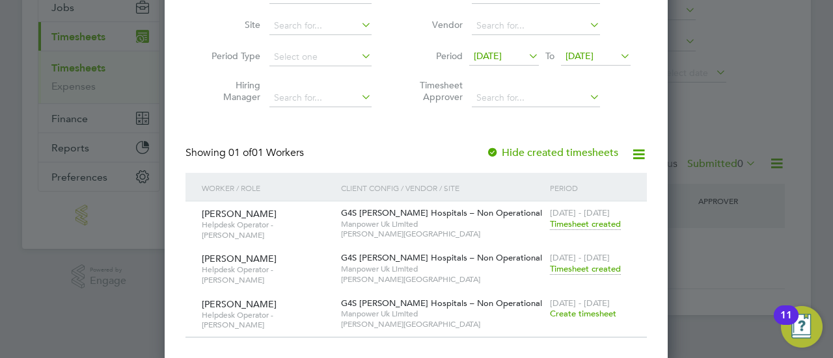
scroll to position [164, 0]
click at [589, 265] on span "Timesheet created" at bounding box center [585, 267] width 71 height 12
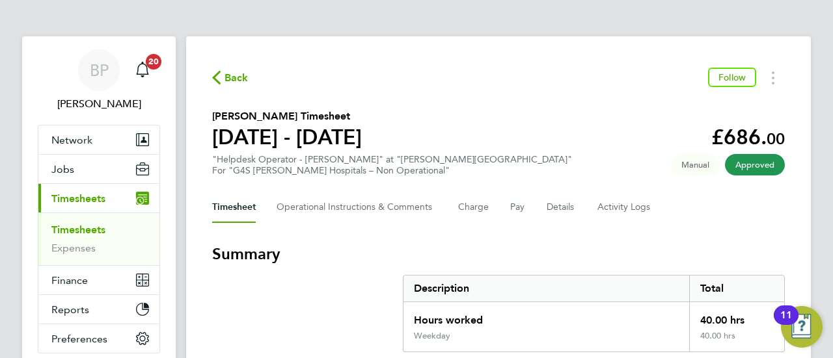
click at [239, 76] on span "Back" at bounding box center [236, 78] width 24 height 16
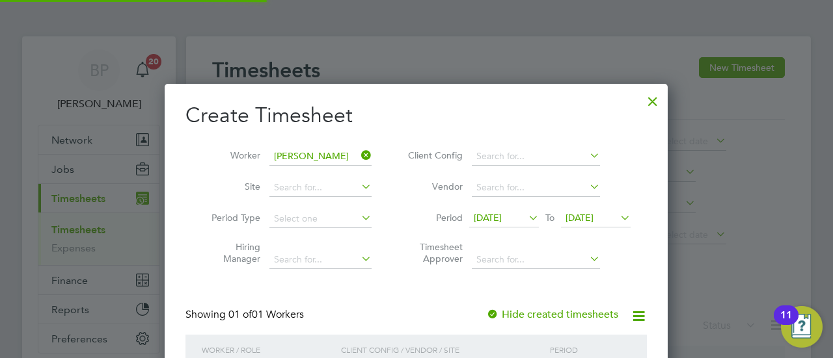
scroll to position [7, 6]
click at [358, 155] on icon at bounding box center [358, 155] width 0 height 18
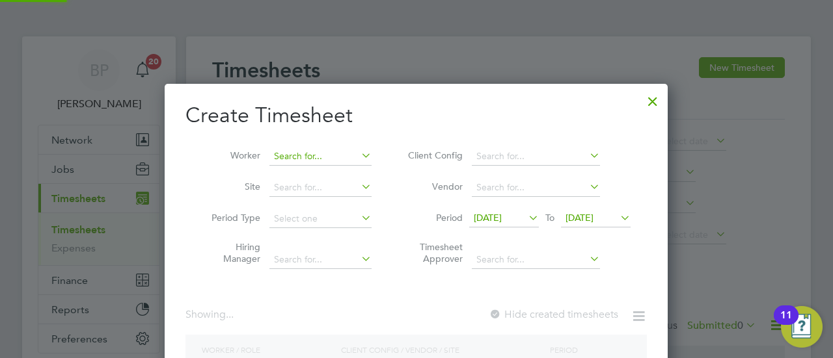
scroll to position [931, 503]
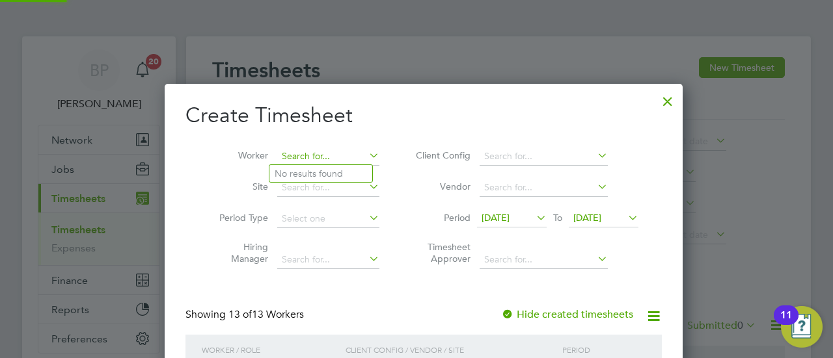
click at [317, 150] on input at bounding box center [328, 157] width 102 height 18
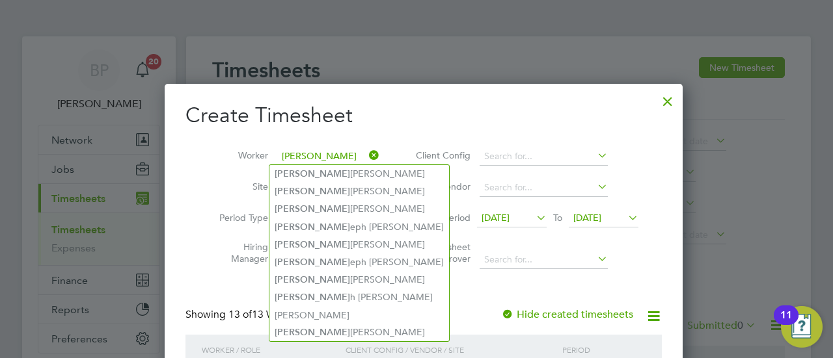
type input "[PERSON_NAME]"
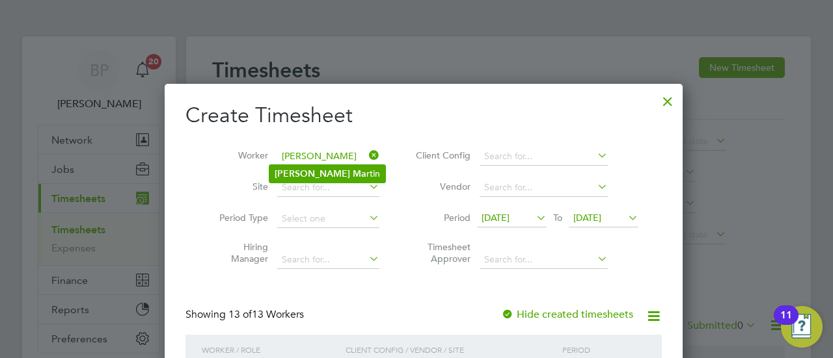
click at [353, 179] on b "Ma" at bounding box center [360, 173] width 14 height 11
type input "[PERSON_NAME]"
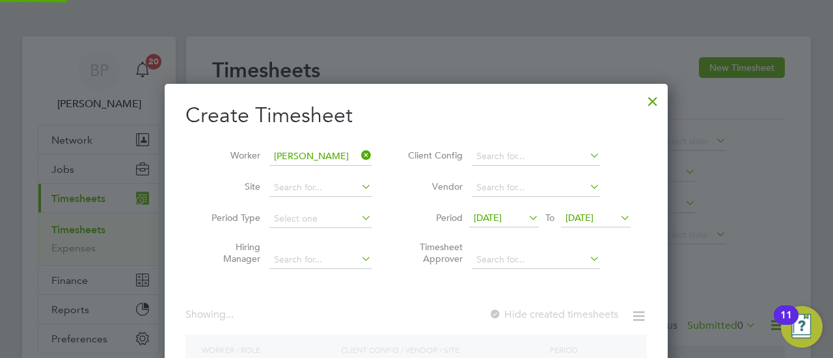
scroll to position [394, 503]
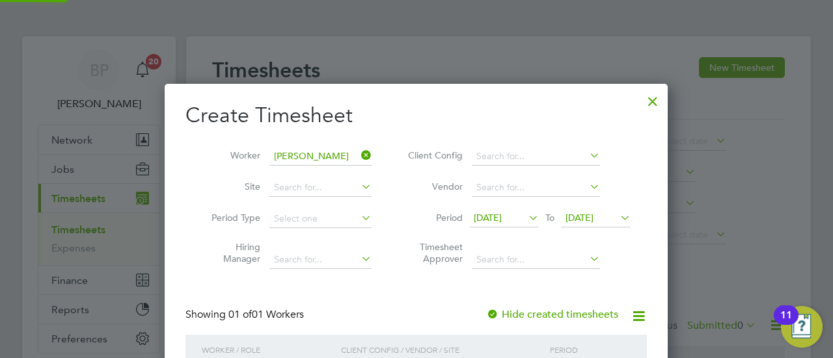
click at [427, 122] on h2 "Create Timesheet" at bounding box center [415, 115] width 461 height 27
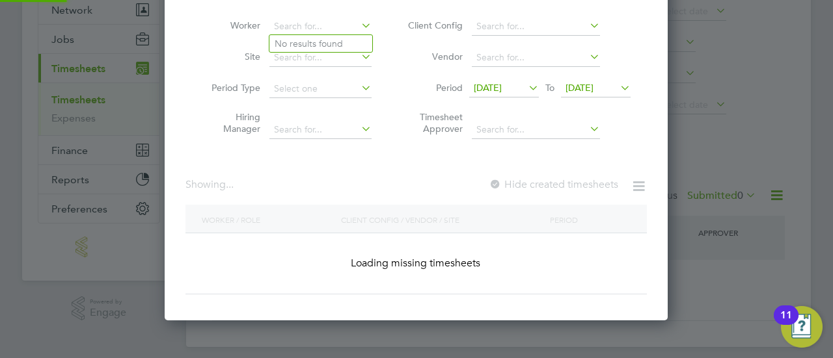
scroll to position [931, 503]
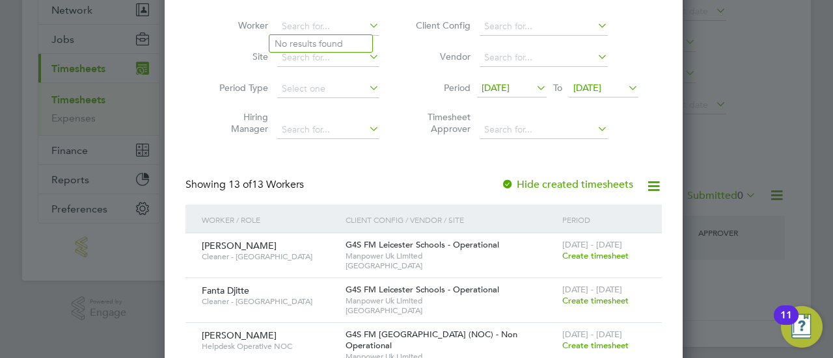
click at [401, 182] on div "Showing 13 of 13 Workers Hide created timesheets" at bounding box center [423, 191] width 476 height 27
click at [385, 78] on li "Period Type" at bounding box center [294, 89] width 202 height 31
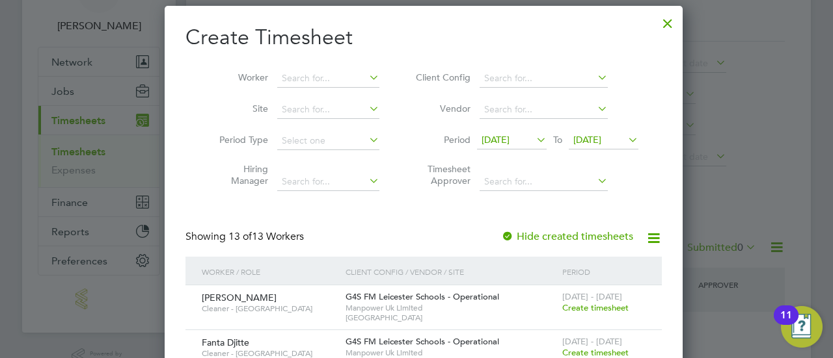
scroll to position [78, 0]
click at [302, 74] on input at bounding box center [328, 79] width 102 height 18
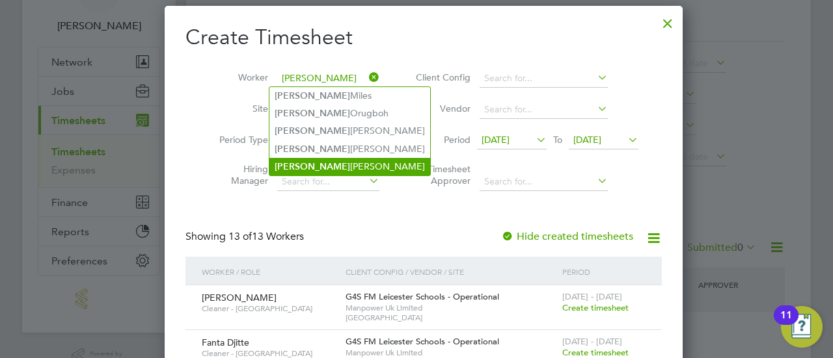
click at [330, 164] on li "[PERSON_NAME]" at bounding box center [349, 167] width 161 height 18
type input "[PERSON_NAME]"
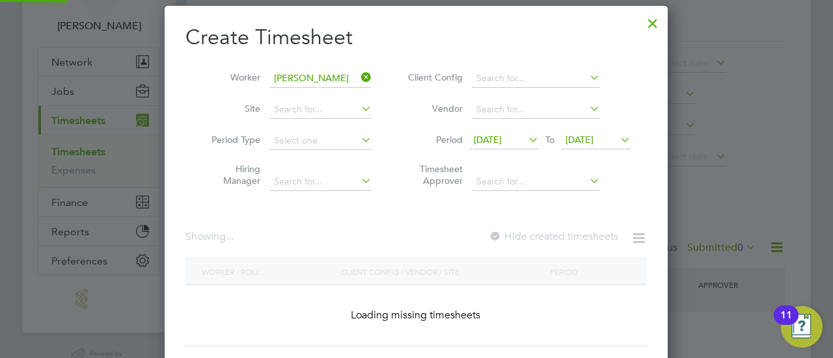
scroll to position [394, 503]
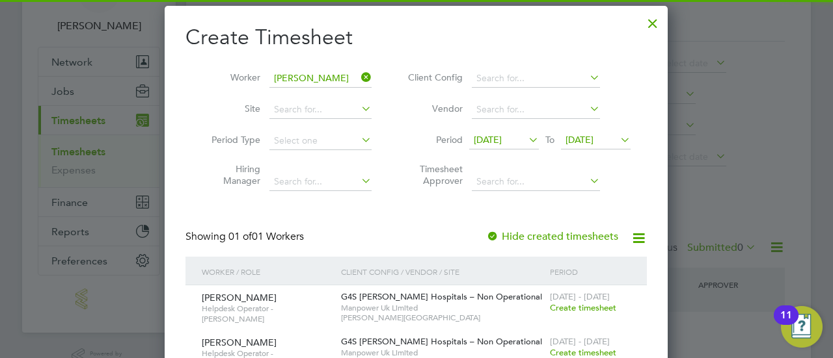
click at [373, 210] on div "Create Timesheet Worker [PERSON_NAME] Site Period Type Hiring Manager Client Co…" at bounding box center [415, 200] width 461 height 353
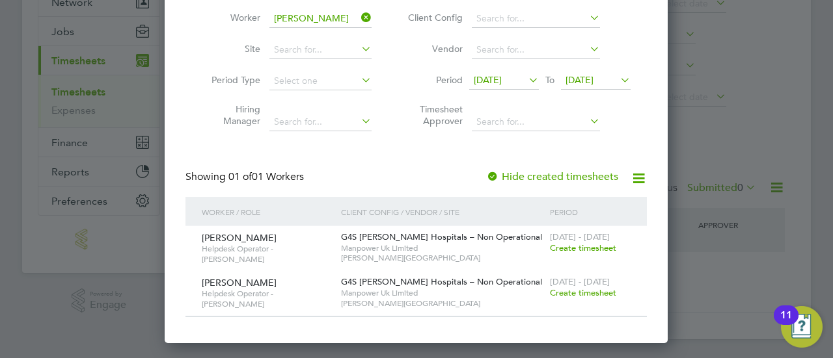
scroll to position [139, 0]
click at [574, 247] on span "Create timesheet" at bounding box center [583, 247] width 66 height 11
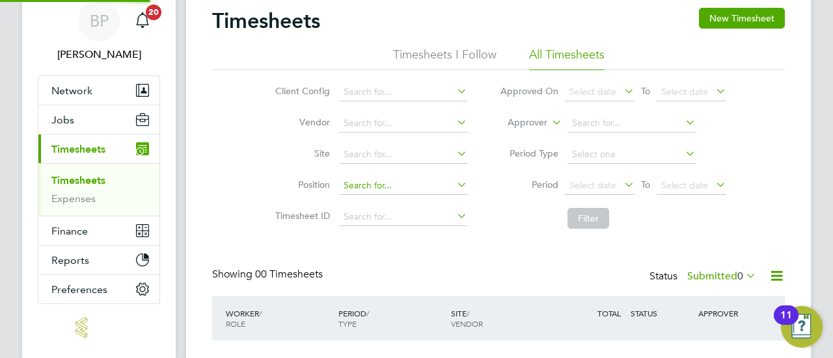
scroll to position [34, 0]
